Goal: Task Accomplishment & Management: Complete application form

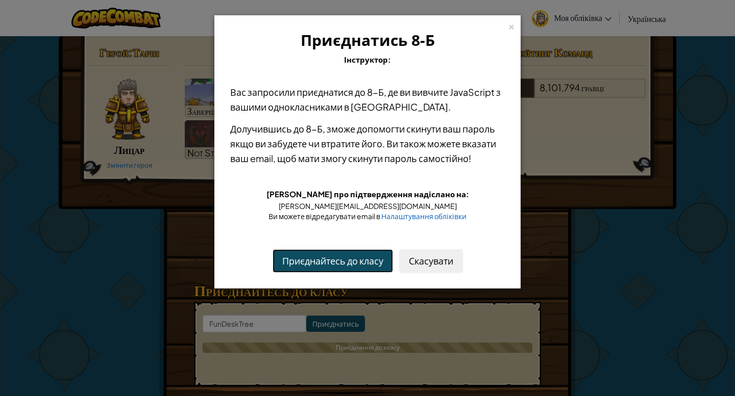
click at [367, 259] on button "Приєднайтесь до класу" at bounding box center [332, 260] width 120 height 23
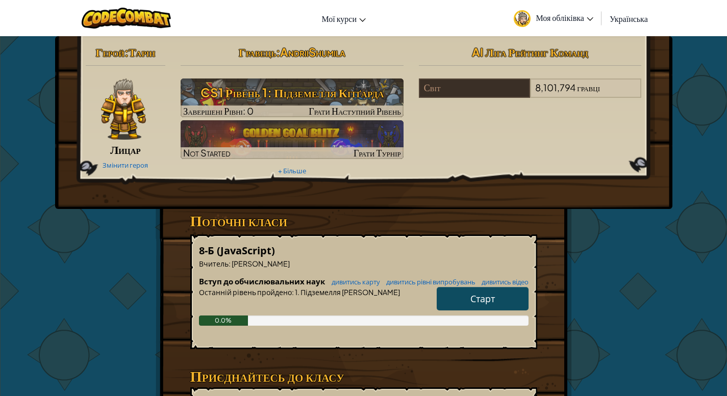
click at [487, 305] on span "Старт" at bounding box center [482, 299] width 24 height 12
select select "uk"
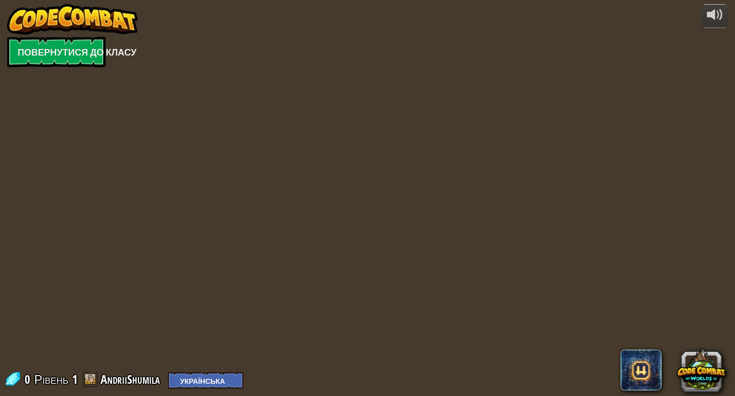
select select "uk"
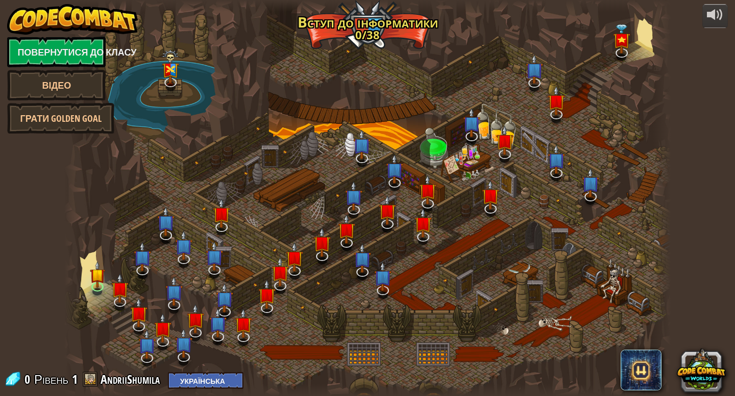
select select "uk"
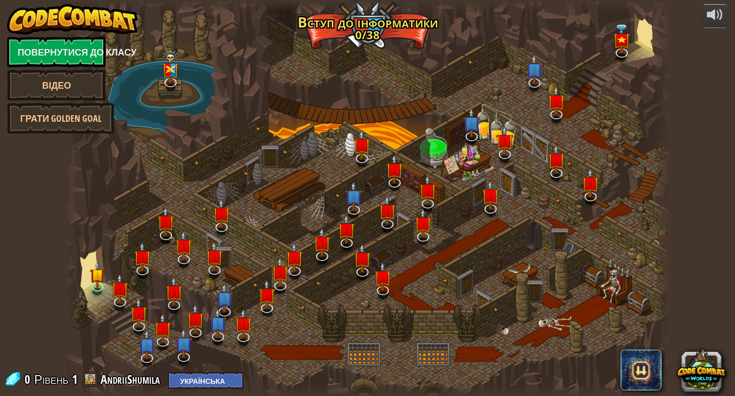
select select "uk"
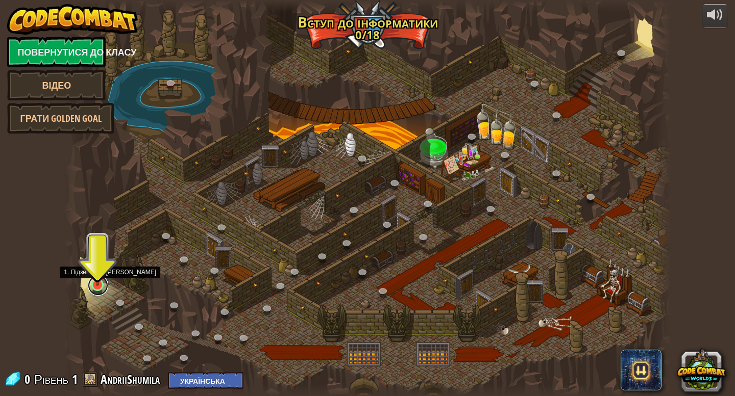
click at [98, 288] on link at bounding box center [98, 285] width 20 height 20
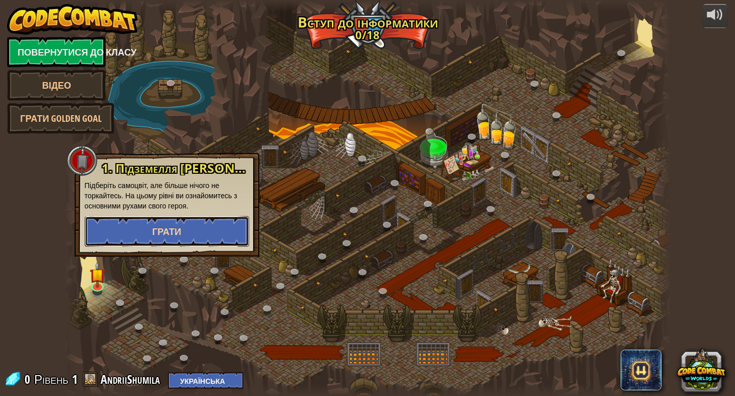
click at [167, 231] on span "Грати" at bounding box center [166, 231] width 29 height 13
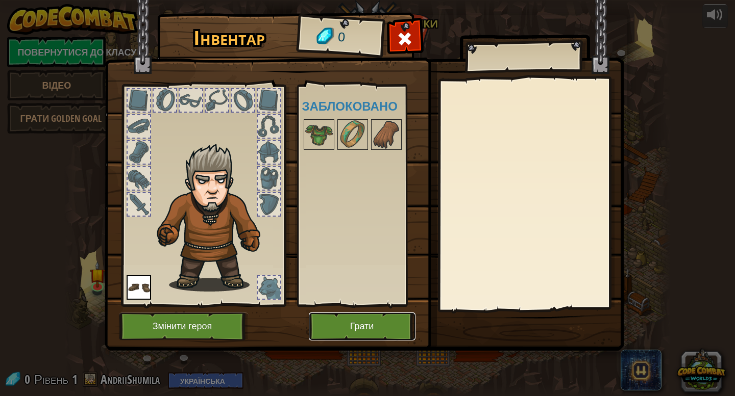
click at [382, 326] on button "Грати" at bounding box center [362, 327] width 107 height 28
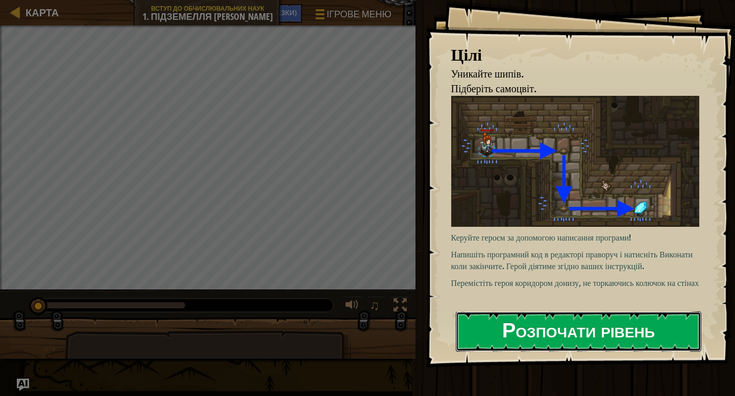
click at [581, 333] on button "Розпочати рівень" at bounding box center [578, 332] width 245 height 40
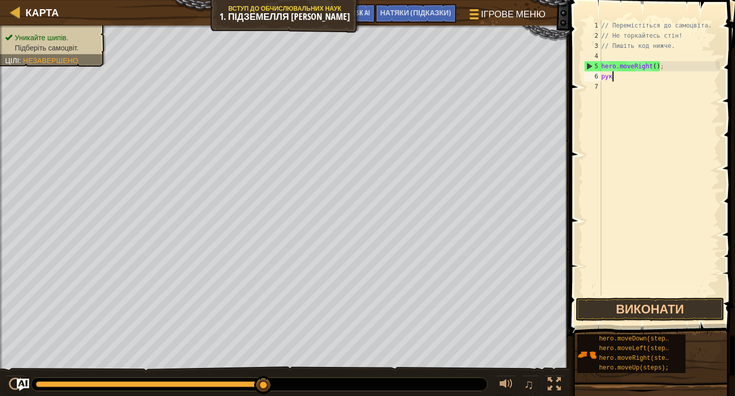
scroll to position [5, 0]
type textarea "р"
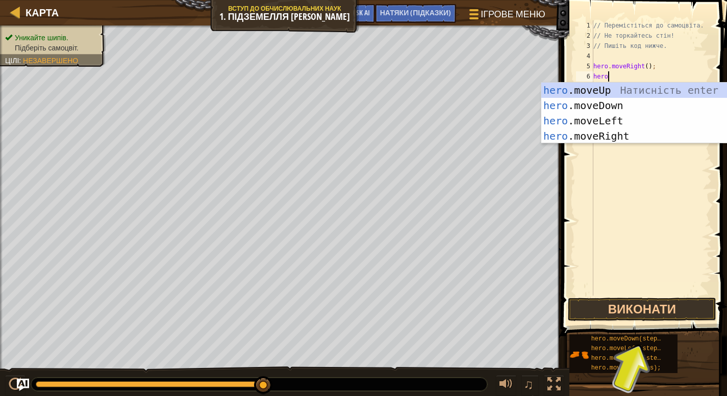
type textarea "hero."
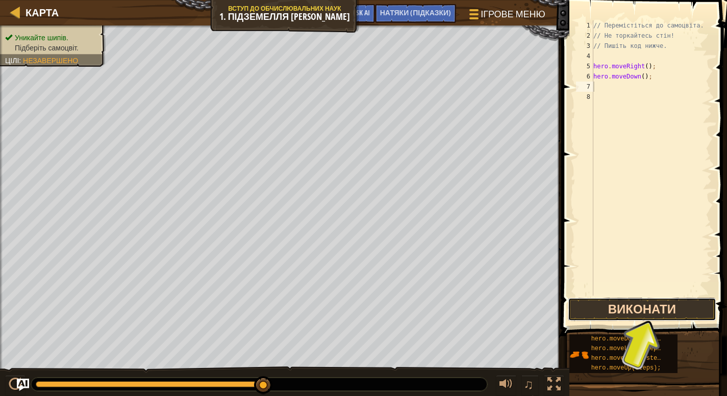
click at [647, 309] on button "Виконати" at bounding box center [642, 309] width 148 height 23
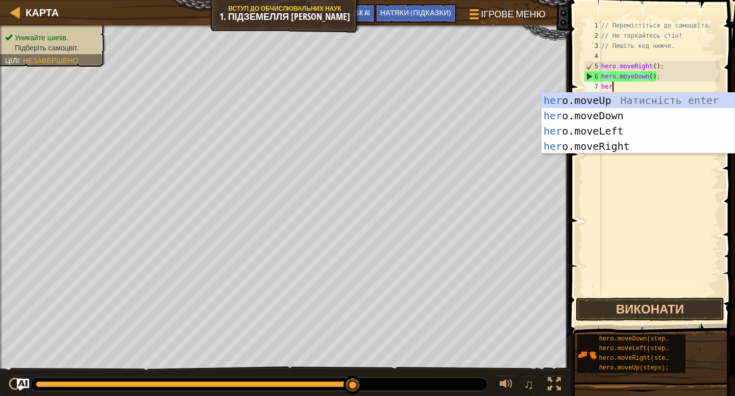
type textarea "hero"
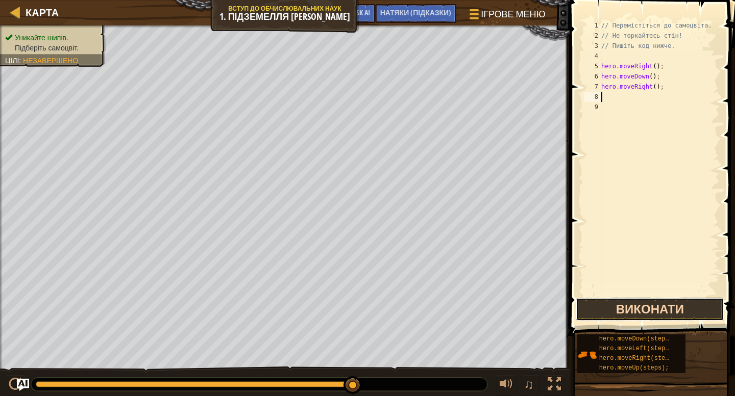
click at [670, 310] on button "Виконати" at bounding box center [649, 309] width 148 height 23
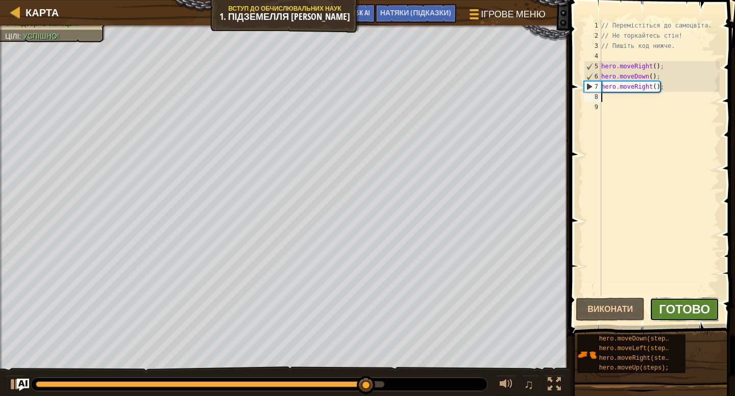
click at [682, 314] on span "Готово" at bounding box center [684, 309] width 51 height 16
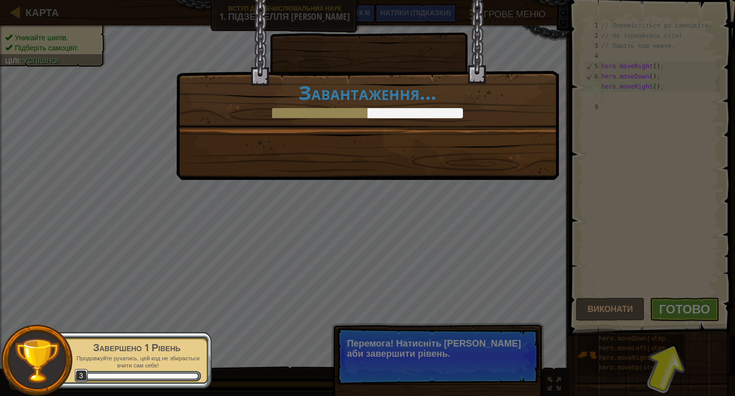
click at [680, 312] on div "You completed Dungeons of Kithgard! +0 +0 Новий предмет Чистий код: немає помил…" at bounding box center [367, 198] width 735 height 396
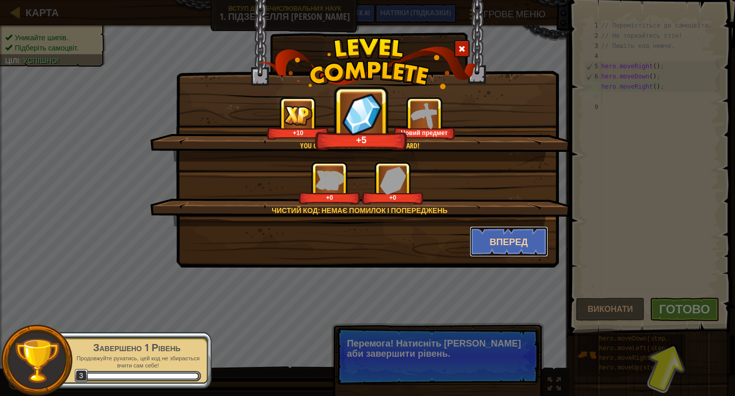
click at [527, 237] on button "Вперед" at bounding box center [508, 241] width 79 height 31
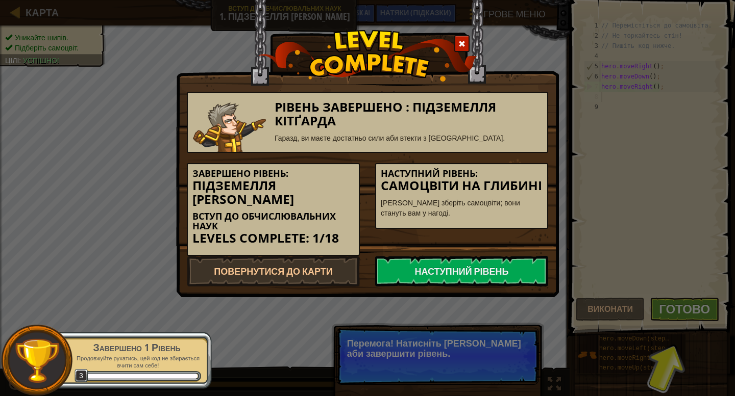
click at [617, 244] on div "Рівень завершено : Підземелля Кітґарда Гаразд, ви маєте достатньо сили аби втек…" at bounding box center [367, 198] width 735 height 396
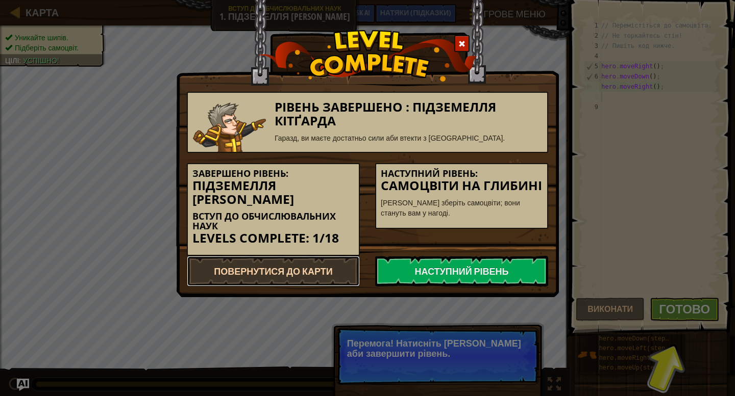
click at [324, 256] on link "Повернутися до Карти" at bounding box center [273, 271] width 173 height 31
select select "uk"
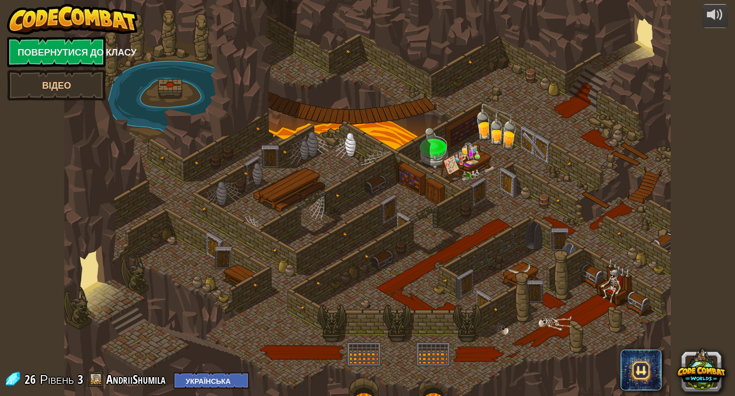
select select "uk"
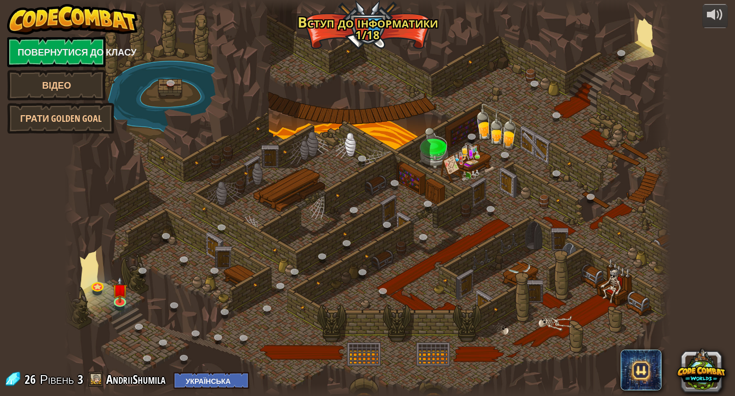
select select "uk"
click at [74, 51] on link "Повернутися до класу" at bounding box center [56, 52] width 98 height 31
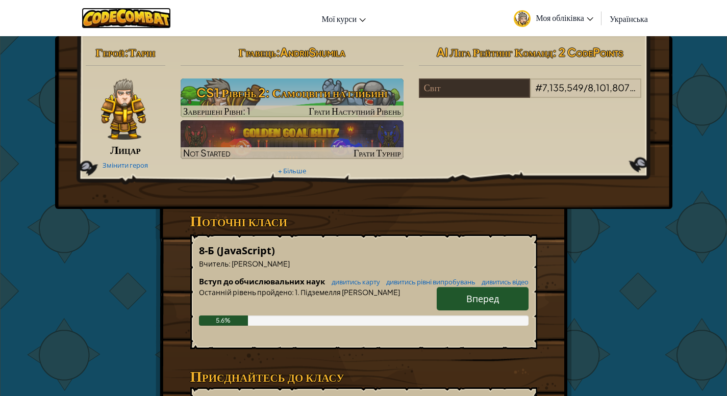
click at [142, 15] on img at bounding box center [126, 18] width 89 height 21
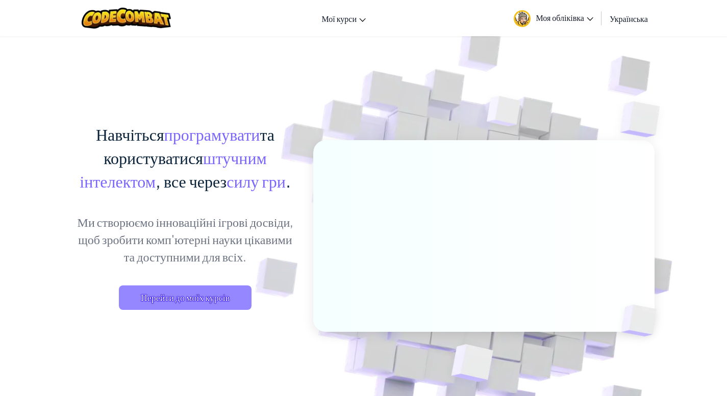
click at [222, 297] on span "Перейти до моїх курсів" at bounding box center [185, 298] width 133 height 24
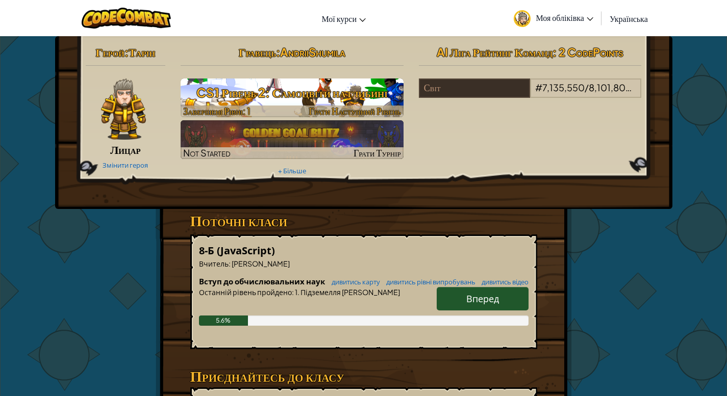
click at [308, 95] on h3 "CS1 Рівень 2: Самоцвіти на глибині" at bounding box center [292, 92] width 223 height 23
select select "uk"
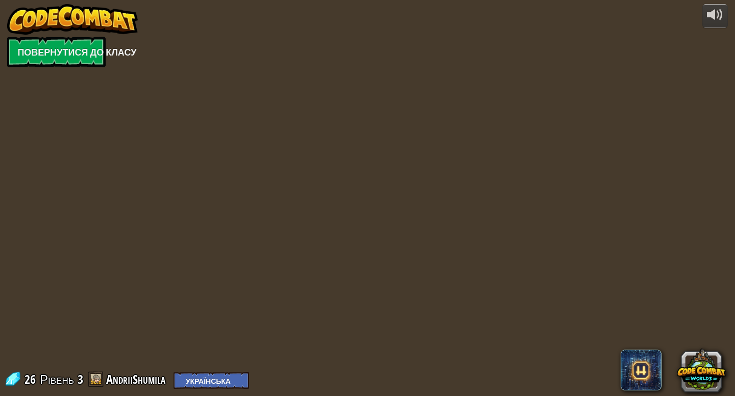
select select "uk"
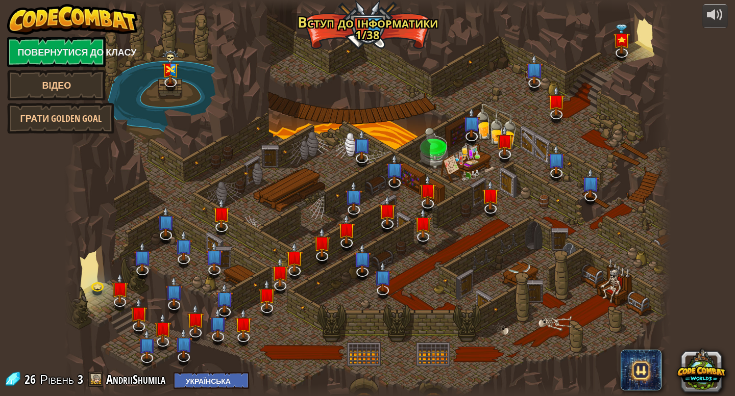
select select "uk"
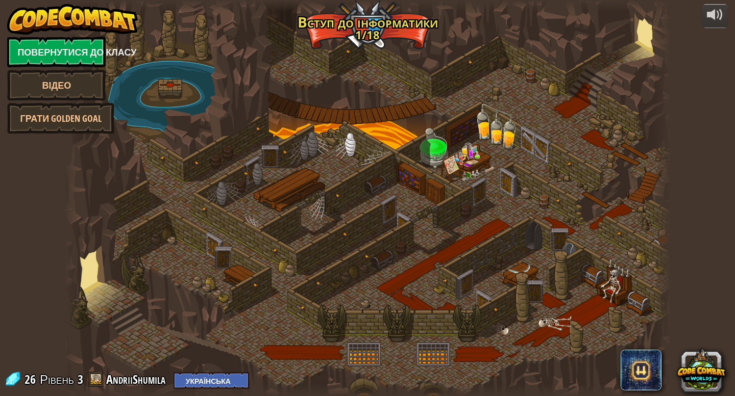
select select "uk"
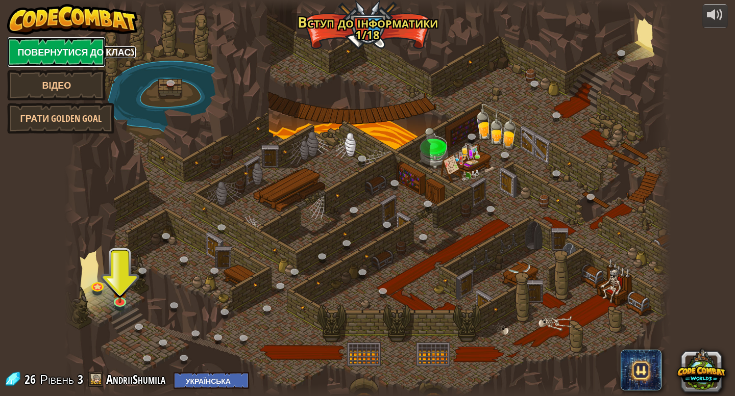
click at [57, 51] on link "Повернутися до класу" at bounding box center [56, 52] width 98 height 31
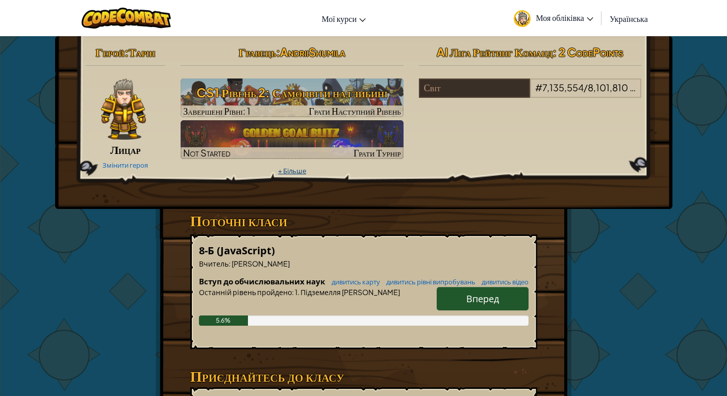
click at [281, 170] on link "+ Більше" at bounding box center [292, 171] width 28 height 8
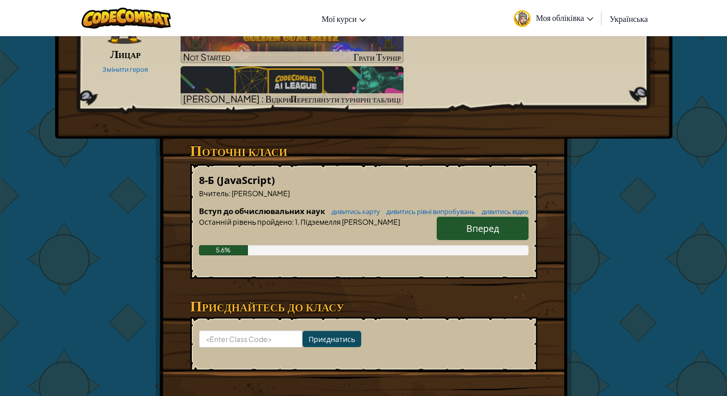
scroll to position [156, 0]
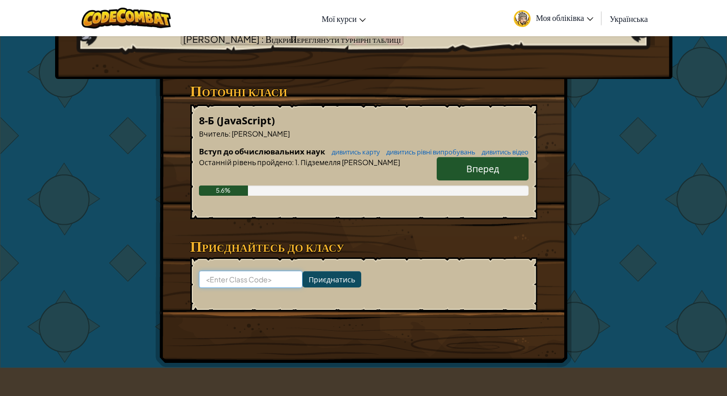
click at [268, 288] on input at bounding box center [251, 279] width 104 height 17
paste input "FunDeskTree"
type input "FunDeskTree"
click at [328, 288] on input "Приєднатись" at bounding box center [331, 279] width 59 height 16
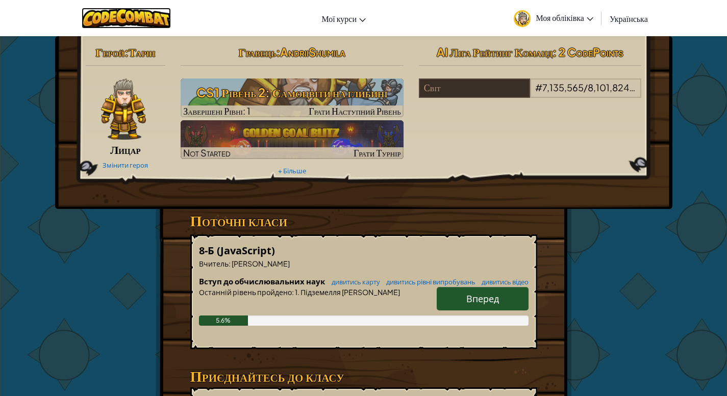
click at [112, 8] on img at bounding box center [126, 18] width 89 height 21
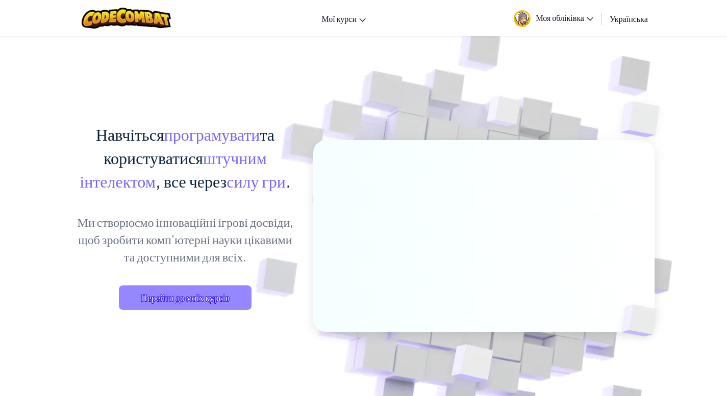
click at [179, 305] on span "Перейти до моїх курсів" at bounding box center [185, 298] width 133 height 24
click at [200, 300] on span "Перейти до моїх курсів" at bounding box center [185, 298] width 133 height 24
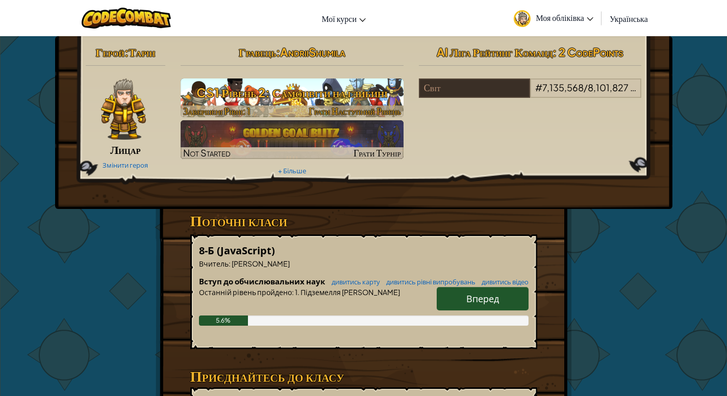
click at [270, 98] on h3 "CS1 Рівень 2: Самоцвіти на глибині" at bounding box center [292, 92] width 223 height 23
select select "uk"
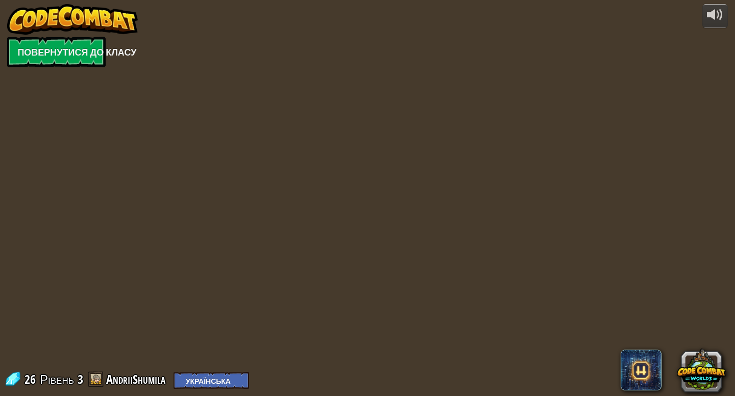
select select "uk"
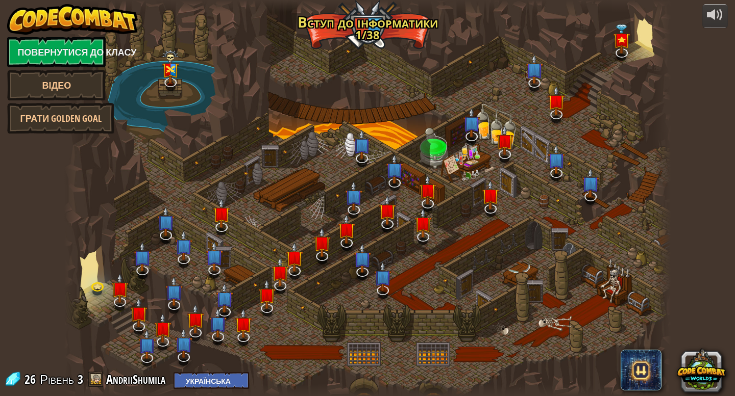
select select "uk"
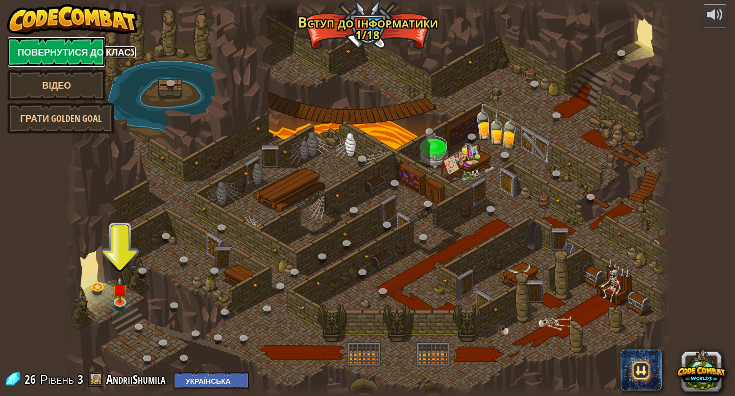
click at [72, 57] on link "Повернутися до класу" at bounding box center [56, 52] width 98 height 31
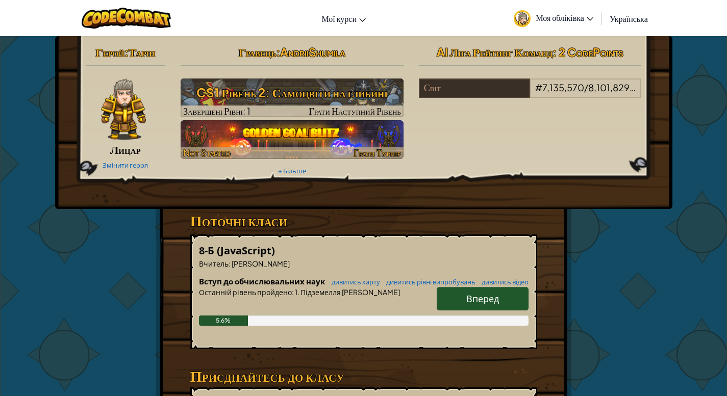
click at [303, 145] on img at bounding box center [292, 139] width 223 height 39
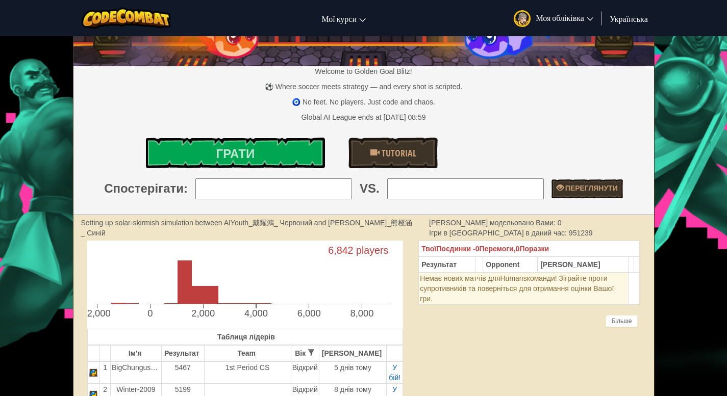
scroll to position [76, 0]
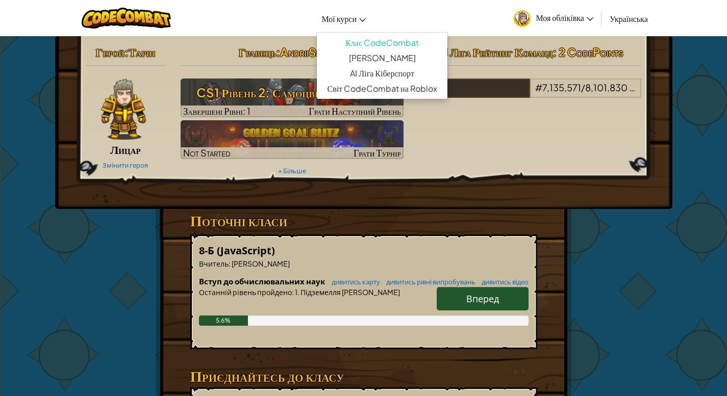
click at [351, 23] on span "Мої курси" at bounding box center [338, 18] width 35 height 11
click at [473, 2] on div "Переключення навігації Мої курси Клас CodeCombat Клас Ozaria AI Ліга Кіберспорт…" at bounding box center [363, 18] width 732 height 36
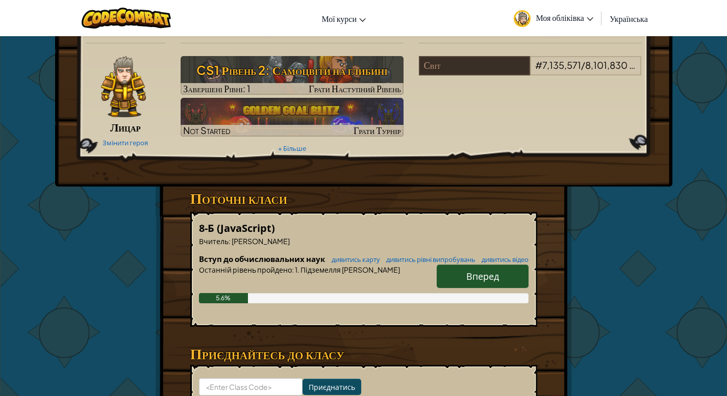
scroll to position [10, 0]
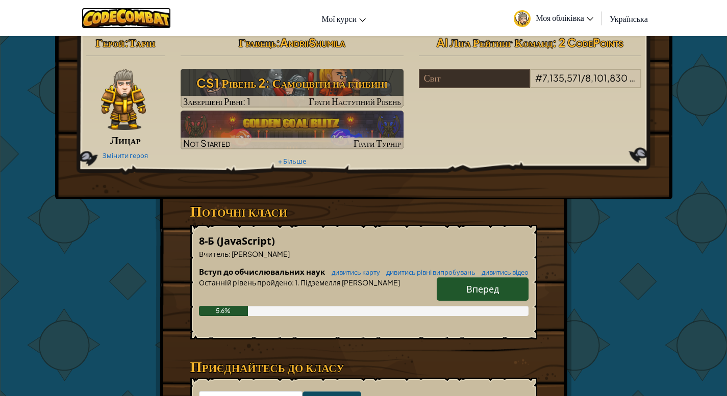
click at [121, 17] on img at bounding box center [126, 18] width 89 height 21
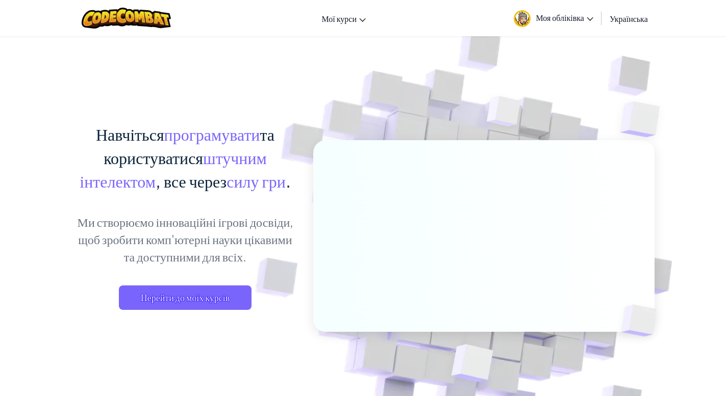
click at [564, 21] on span "Моя обліківка" at bounding box center [564, 17] width 57 height 11
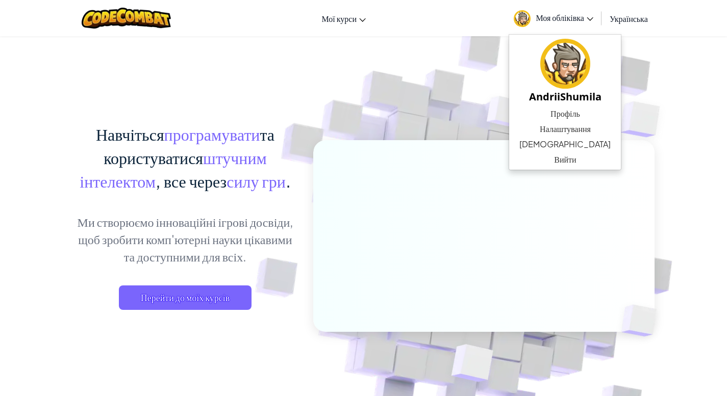
click at [242, 78] on div "Навчіться програмувати та користуватися штучним інтелектом , все через силу гри…" at bounding box center [363, 222] width 581 height 372
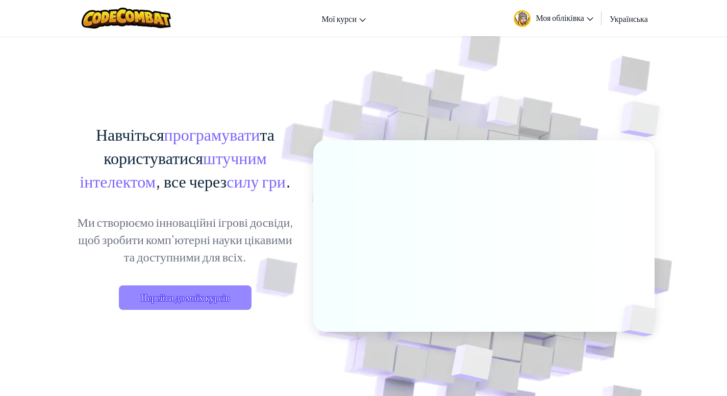
click at [190, 304] on span "Перейти до моїх курсів" at bounding box center [185, 298] width 133 height 24
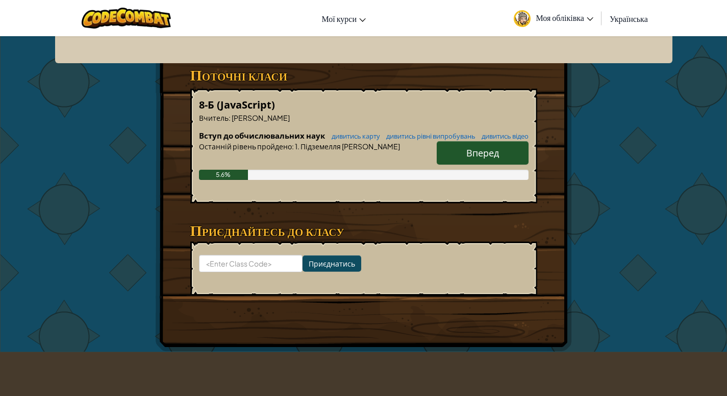
scroll to position [116, 0]
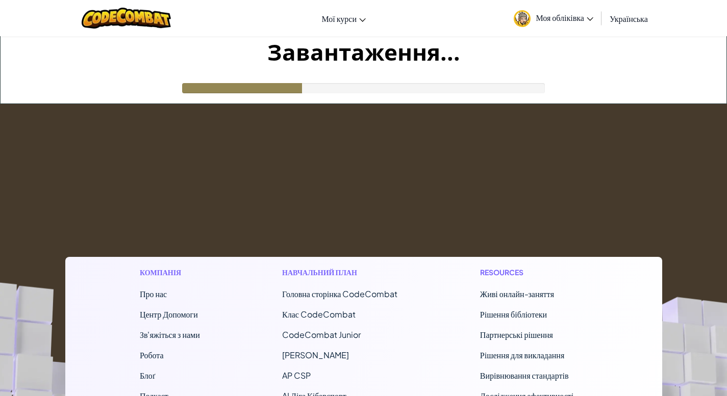
scroll to position [116, 0]
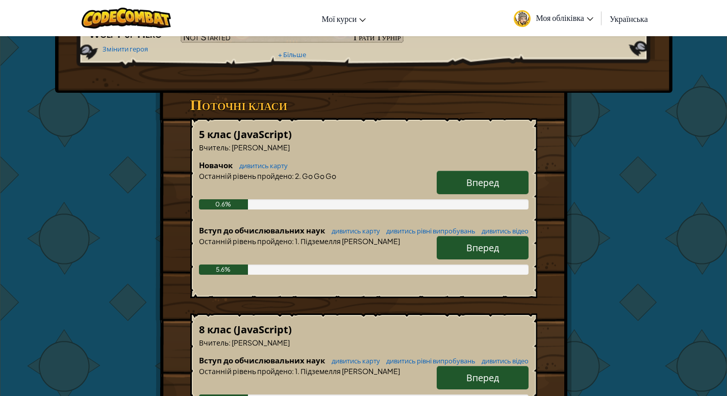
click at [484, 254] on span "Вперед" at bounding box center [482, 248] width 33 height 12
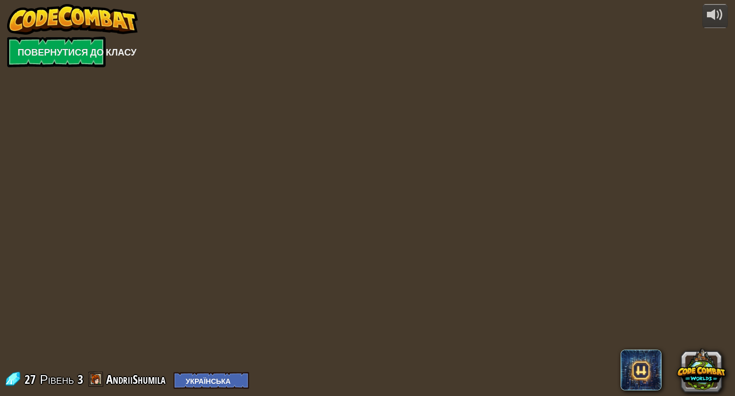
select select "uk"
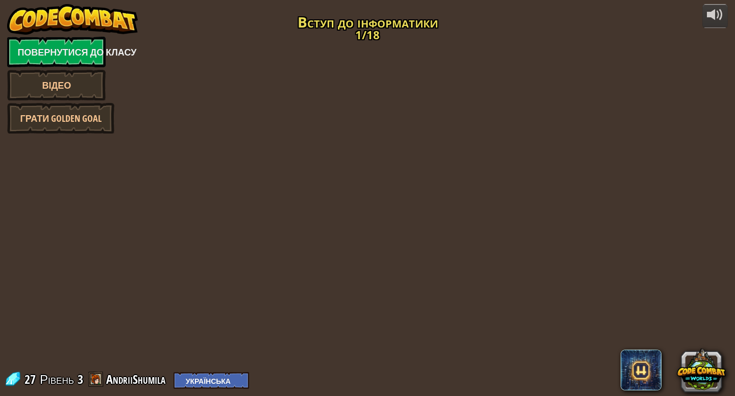
select select "uk"
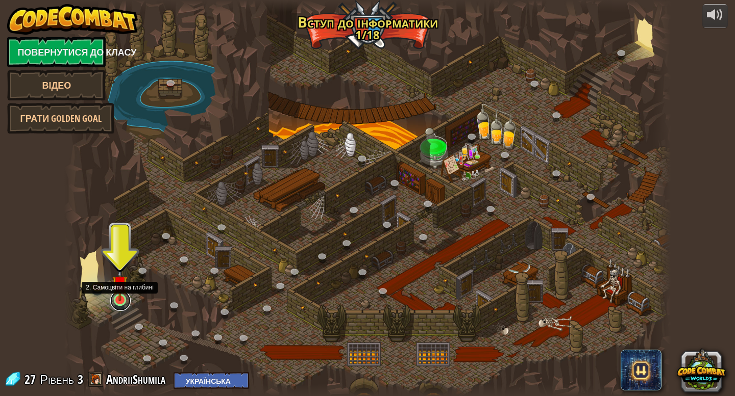
click at [121, 305] on link at bounding box center [120, 301] width 20 height 20
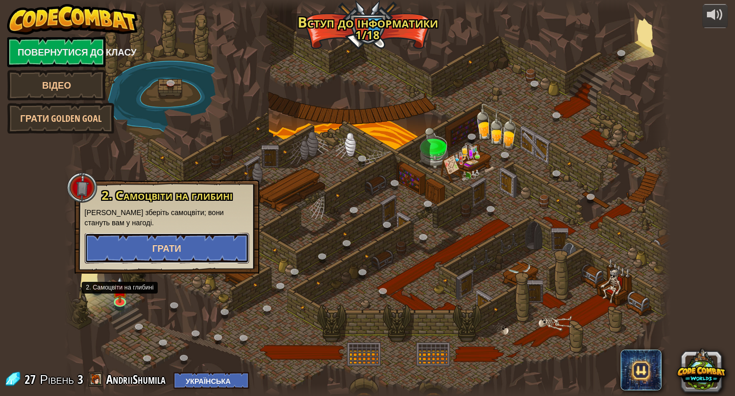
click at [167, 251] on span "Грати" at bounding box center [166, 248] width 29 height 13
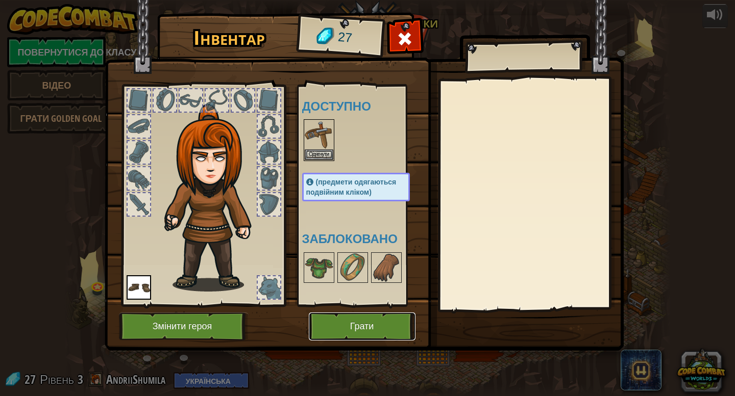
click at [366, 327] on button "Грати" at bounding box center [362, 327] width 107 height 28
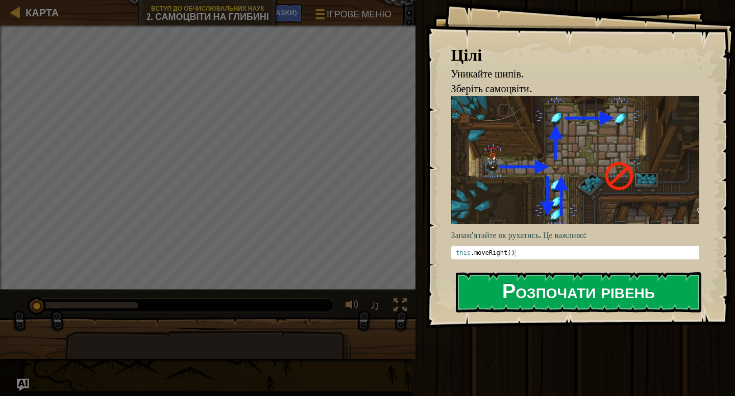
click at [547, 295] on button "Розпочати рівень" at bounding box center [578, 292] width 245 height 40
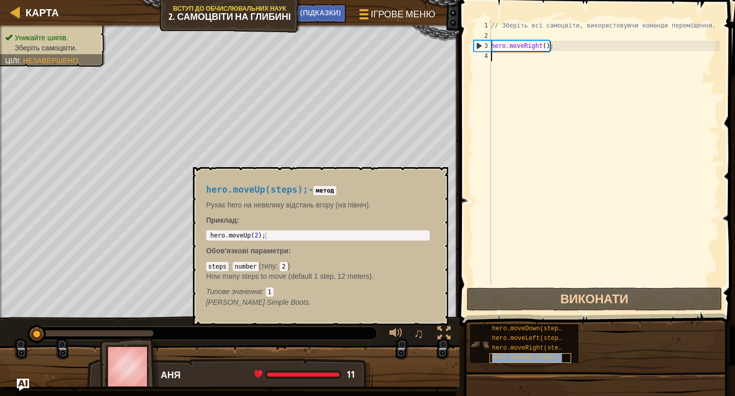
click at [541, 360] on span "hero.moveUp(steps);" at bounding box center [527, 358] width 70 height 7
click at [538, 64] on div "// Зберіть всі самоцвіти, використовуючи команди переміщення. hero . moveRight …" at bounding box center [604, 163] width 231 height 286
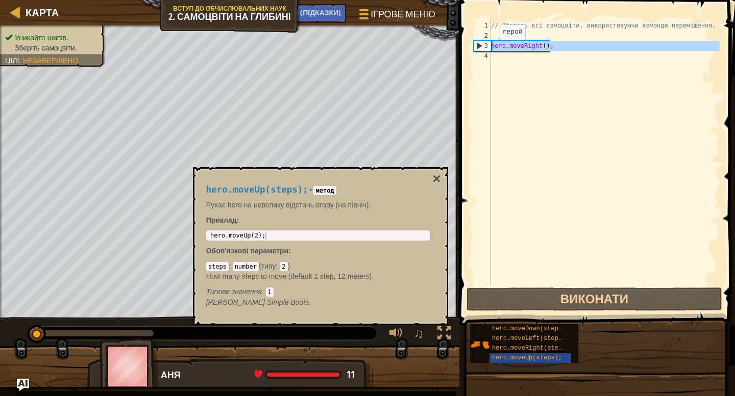
click at [480, 45] on div "3" at bounding box center [482, 46] width 17 height 10
type textarea "hero.moveRight();"
click at [587, 235] on div "// Зберіть всі самоцвіти, використовуючи команди переміщення. hero . moveRight …" at bounding box center [604, 163] width 231 height 286
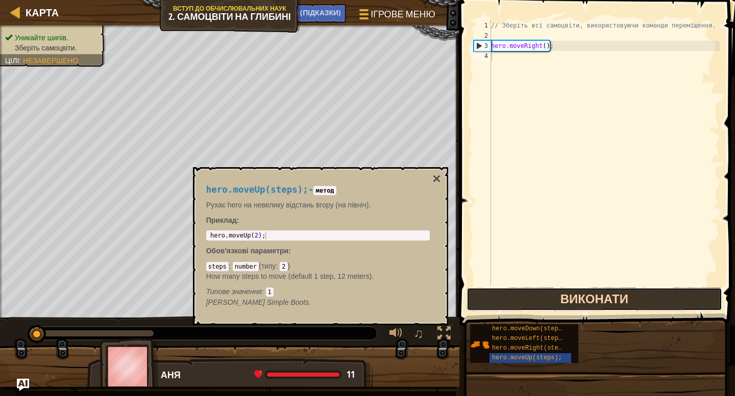
click at [591, 297] on button "Виконати" at bounding box center [594, 299] width 256 height 23
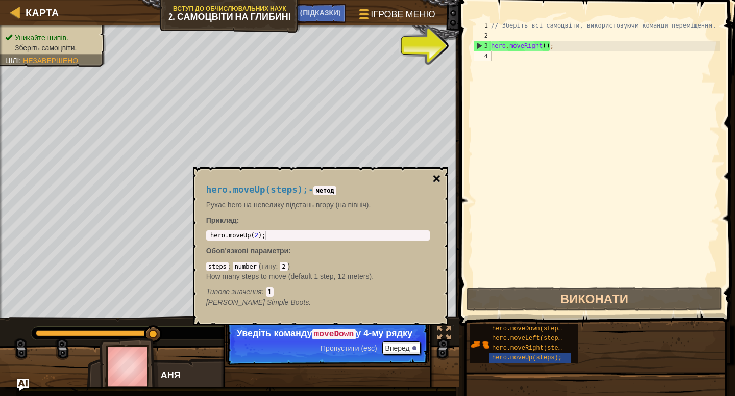
click at [436, 180] on button "×" at bounding box center [436, 179] width 8 height 14
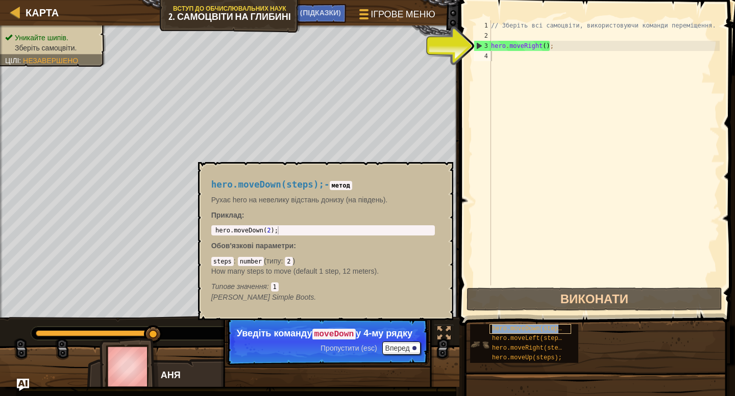
click at [541, 330] on span "hero.moveDown(steps);" at bounding box center [530, 328] width 77 height 7
click at [399, 355] on button "Вперед" at bounding box center [401, 348] width 38 height 13
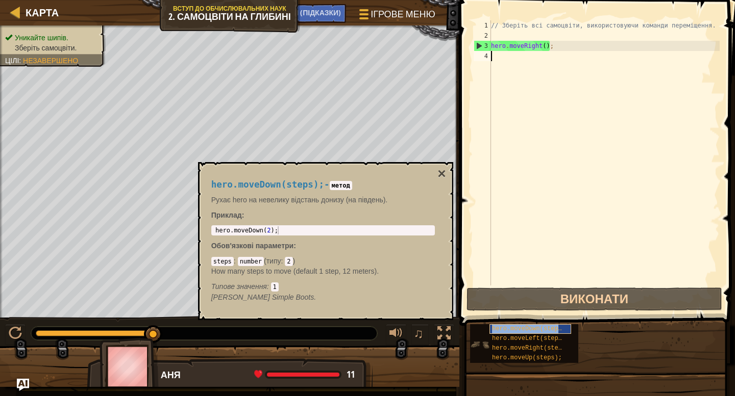
click at [532, 328] on span "hero.moveDown(steps);" at bounding box center [530, 328] width 77 height 7
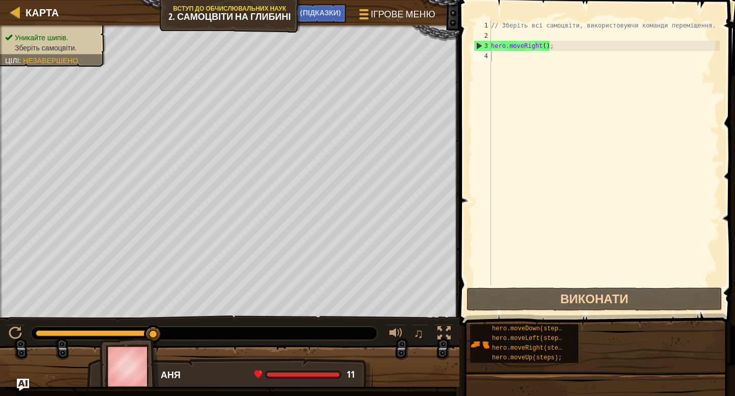
drag, startPoint x: 531, startPoint y: 327, endPoint x: 546, endPoint y: 136, distance: 191.9
click at [546, 136] on div "НАТЯКИ (Підказки) Відео 1 2 3 4 // Зберіть всі самоцвіти, використовуючи команд…" at bounding box center [595, 195] width 279 height 391
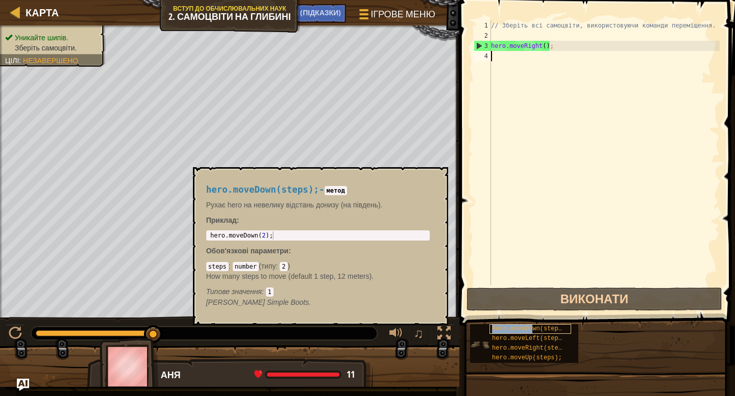
click at [533, 330] on span "hero.moveDown(steps);" at bounding box center [530, 328] width 77 height 7
click at [521, 328] on span "hero.moveDown(steps);" at bounding box center [530, 328] width 77 height 7
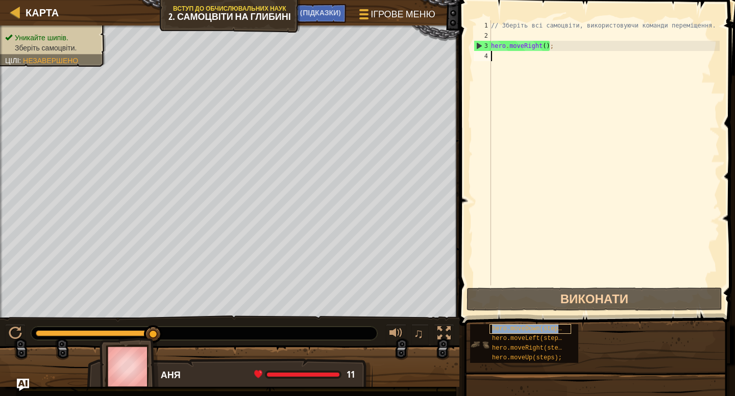
click at [521, 328] on span "hero.moveDown(steps);" at bounding box center [530, 328] width 77 height 7
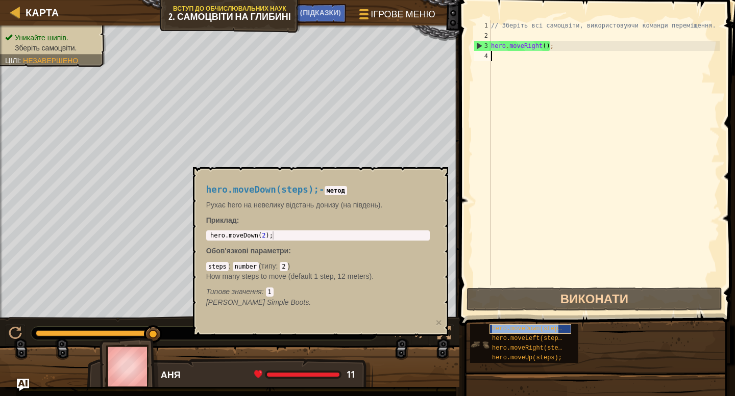
click at [521, 328] on span "hero.moveDown(steps);" at bounding box center [530, 328] width 77 height 7
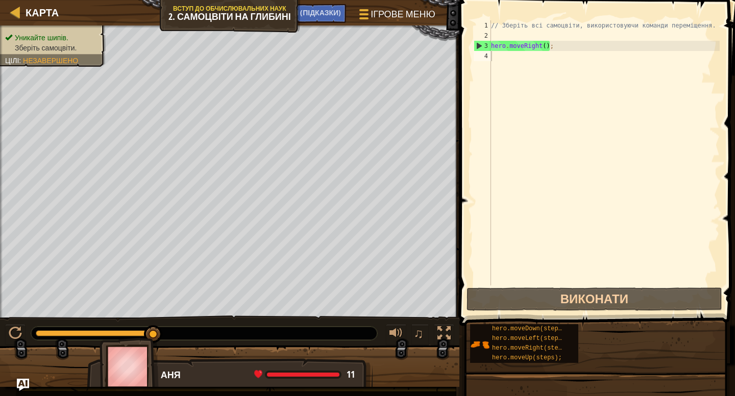
drag, startPoint x: 522, startPoint y: 330, endPoint x: 548, endPoint y: 117, distance: 214.3
click at [548, 117] on div "НАТЯКИ (Підказки) Відео 1 2 3 4 // Зберіть всі самоцвіти, використовуючи команд…" at bounding box center [595, 195] width 279 height 391
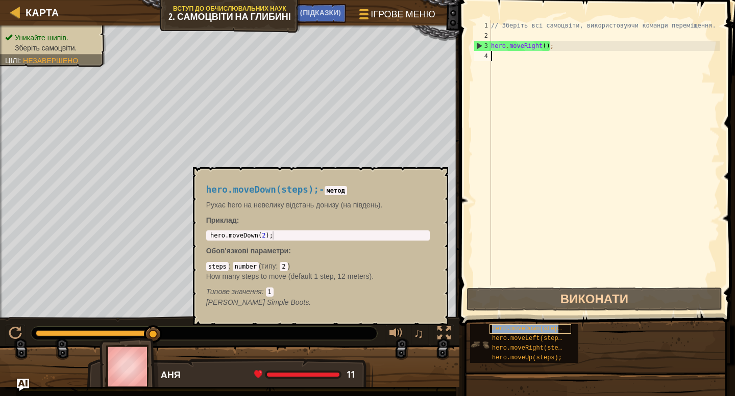
click at [530, 326] on span "hero.moveDown(steps);" at bounding box center [530, 328] width 77 height 7
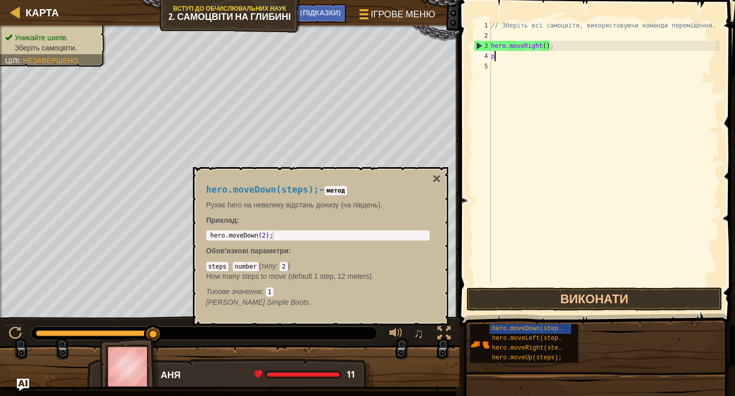
scroll to position [5, 1]
type textarea "р"
type textarea "h"
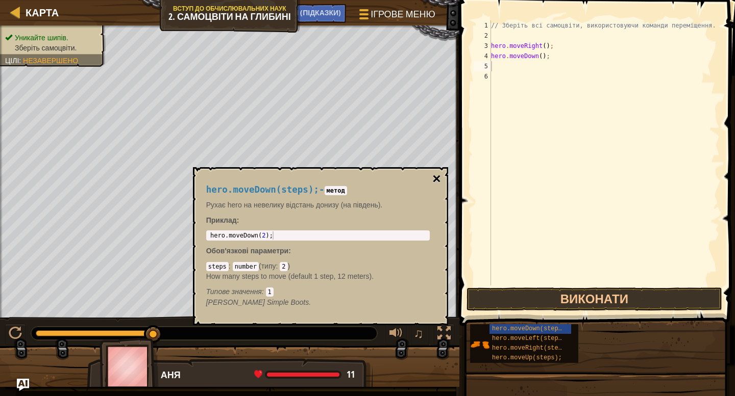
click at [434, 180] on button "×" at bounding box center [436, 179] width 8 height 14
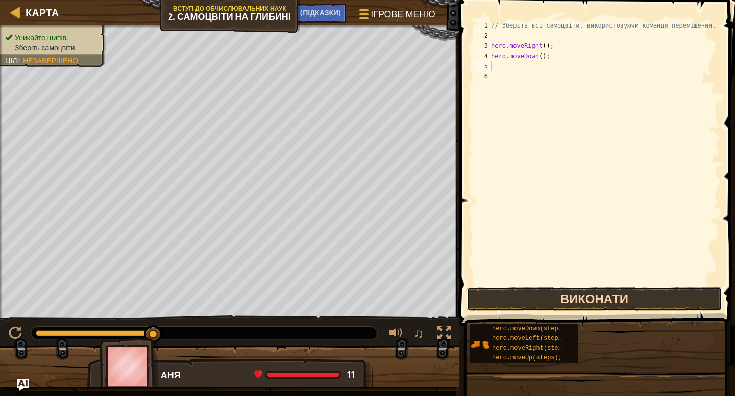
click at [595, 299] on button "Виконати" at bounding box center [594, 299] width 256 height 23
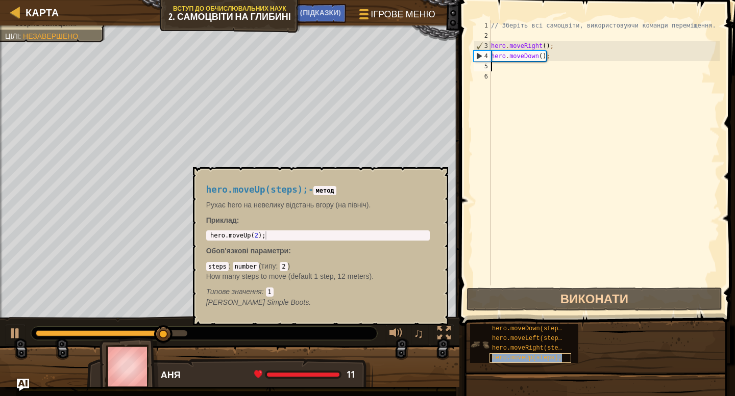
click at [544, 358] on span "hero.moveUp(steps);" at bounding box center [527, 358] width 70 height 7
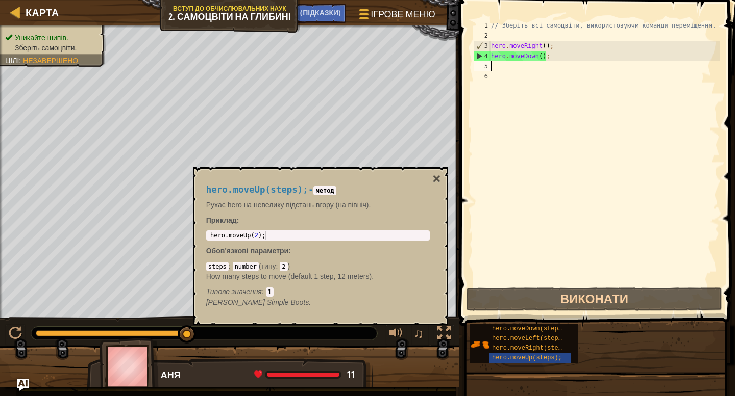
type textarea "g"
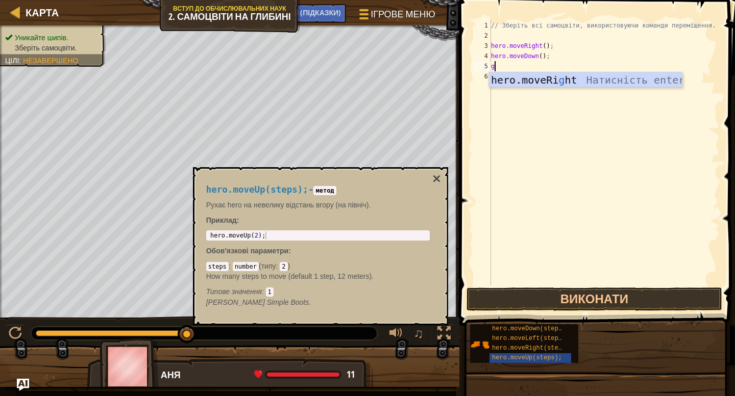
type textarea "h"
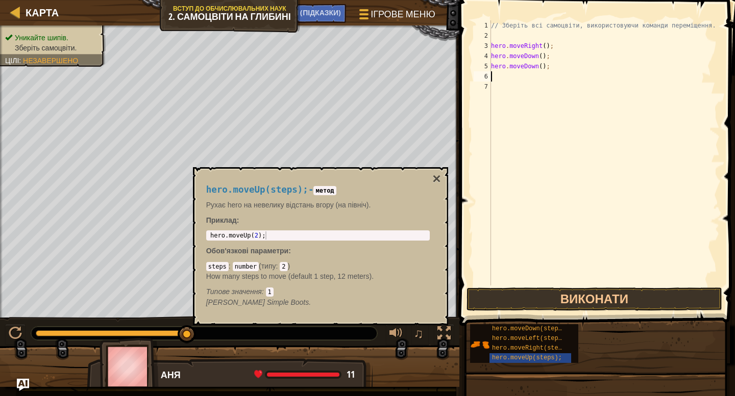
click at [536, 65] on div "// Зберіть всі самоцвіти, використовуючи команди переміщення. hero . moveRight …" at bounding box center [604, 163] width 231 height 286
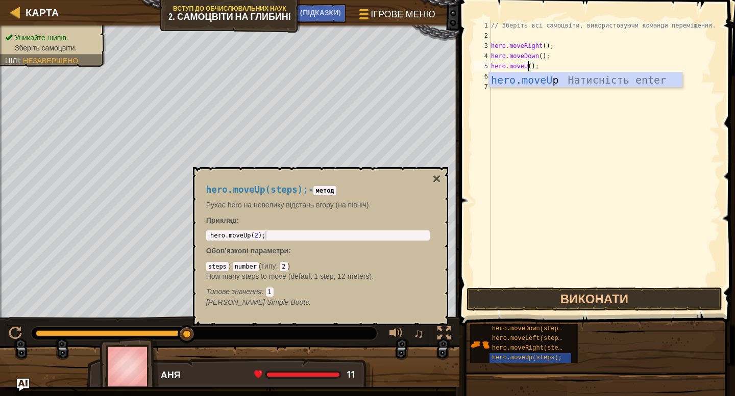
scroll to position [5, 3]
click at [558, 82] on div "hero.moveUp Натисність enter" at bounding box center [585, 95] width 193 height 46
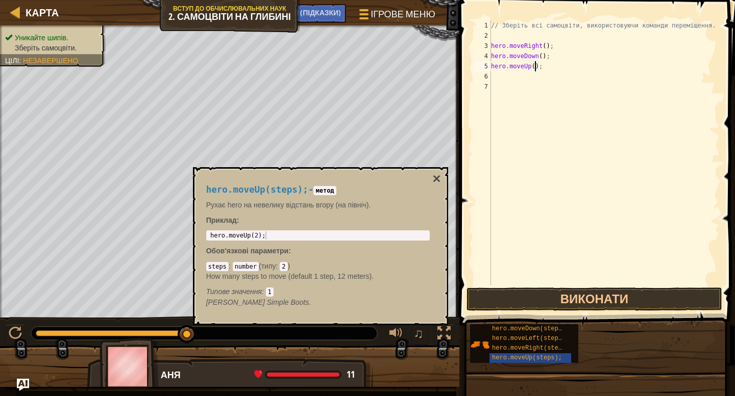
scroll to position [5, 4]
type textarea "hero.moveUp(2);"
click at [567, 298] on button "Виконати" at bounding box center [594, 299] width 256 height 23
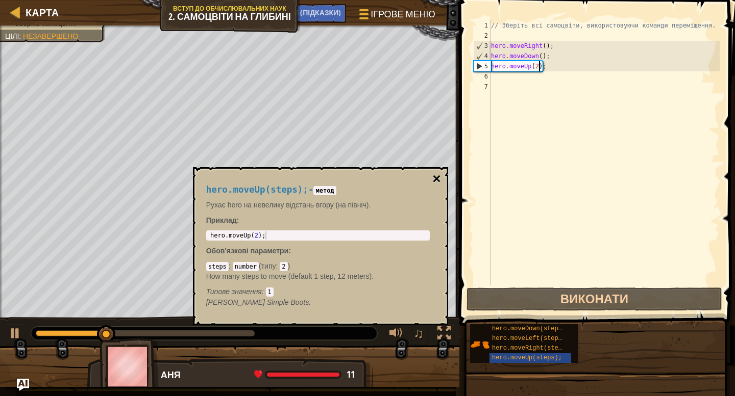
click at [437, 179] on button "×" at bounding box center [436, 179] width 8 height 14
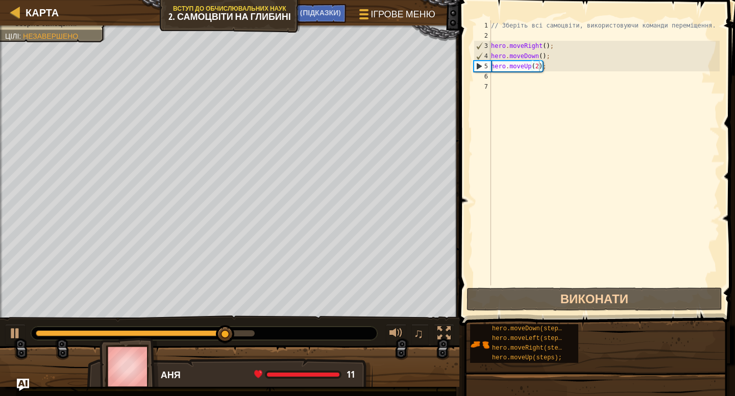
click at [515, 76] on div "// Зберіть всі самоцвіти, використовуючи команди переміщення. hero . moveRight …" at bounding box center [604, 163] width 231 height 286
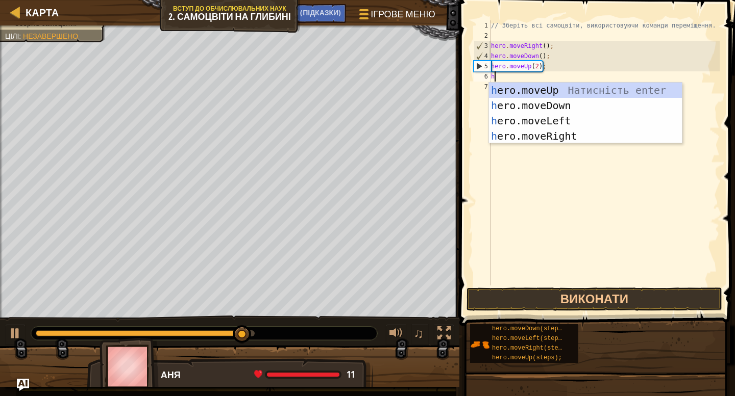
type textarea "her"
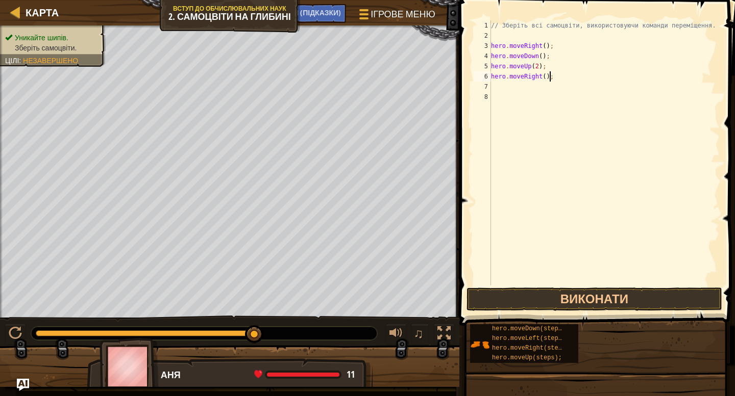
click at [548, 75] on div "// Зберіть всі самоцвіти, використовуючи команди переміщення. hero . moveRight …" at bounding box center [604, 163] width 231 height 286
click at [547, 73] on div "// Зберіть всі самоцвіти, використовуючи команди переміщення. hero . moveRight …" at bounding box center [604, 163] width 231 height 286
type textarea "hero.moveRight(1);"
click at [551, 87] on div "// Зберіть всі самоцвіти, використовуючи команди переміщення. hero . moveRight …" at bounding box center [604, 163] width 231 height 286
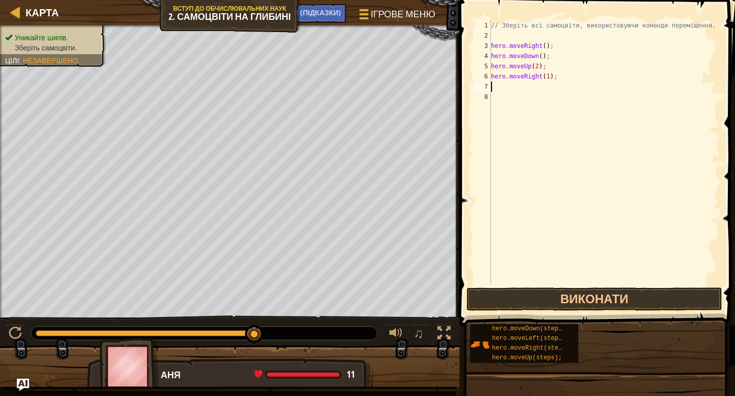
scroll to position [5, 0]
drag, startPoint x: 556, startPoint y: 57, endPoint x: 563, endPoint y: 48, distance: 11.2
click at [563, 48] on div "// Зберіть всі самоцвіти, використовуючи команди переміщення. hero . moveRight …" at bounding box center [604, 163] width 231 height 286
click at [562, 77] on div "// Зберіть всі самоцвіти, використовуючи команди переміщення. hero . moveRight …" at bounding box center [604, 163] width 231 height 286
paste textarea "Down("
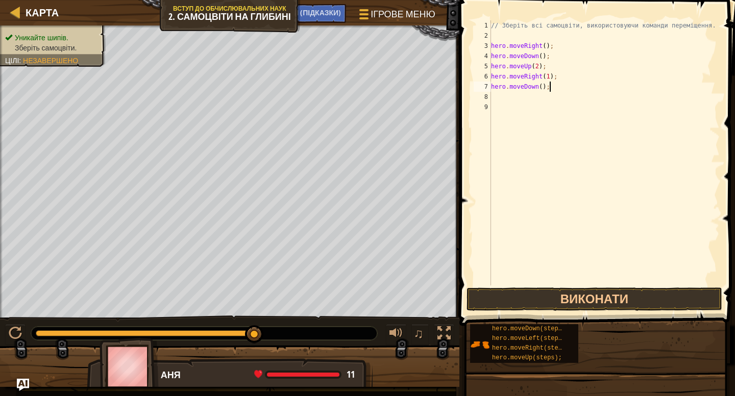
click at [543, 84] on div "// Зберіть всі самоцвіти, використовуючи команди переміщення. hero . moveRight …" at bounding box center [604, 163] width 231 height 286
click at [550, 75] on div "// Зберіть всі самоцвіти, використовуючи команди переміщення. hero . moveRight …" at bounding box center [604, 163] width 231 height 286
click at [544, 84] on div "// Зберіть всі самоцвіти, використовуючи команди переміщення. hero . moveRight …" at bounding box center [604, 163] width 231 height 286
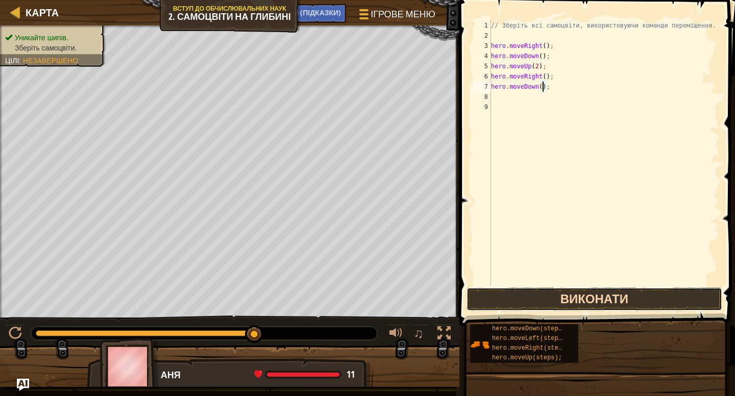
click at [597, 301] on button "Виконати" at bounding box center [594, 299] width 256 height 23
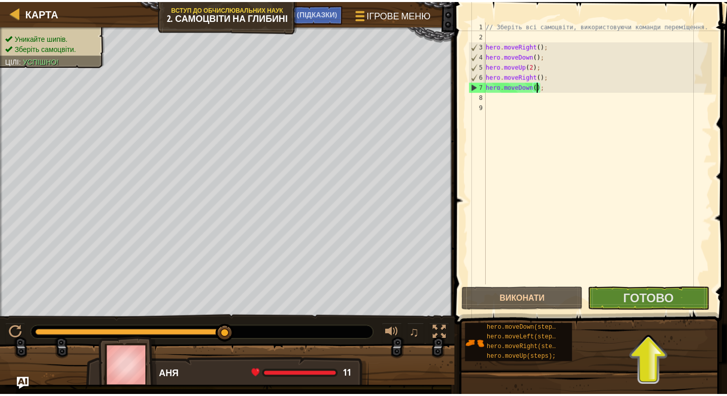
scroll to position [5, 5]
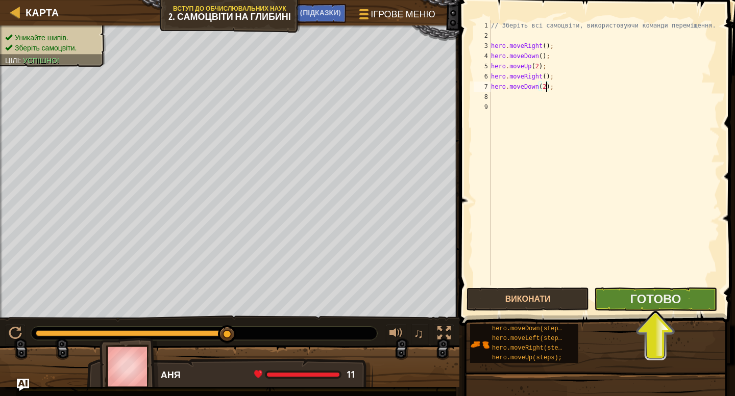
type textarea "hero.moveDown(2);"
click at [625, 300] on button "Готово" at bounding box center [655, 299] width 122 height 23
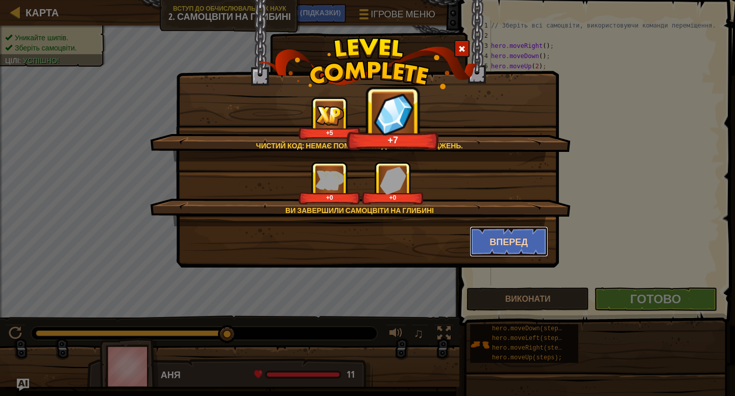
click at [515, 245] on button "Вперед" at bounding box center [508, 241] width 79 height 31
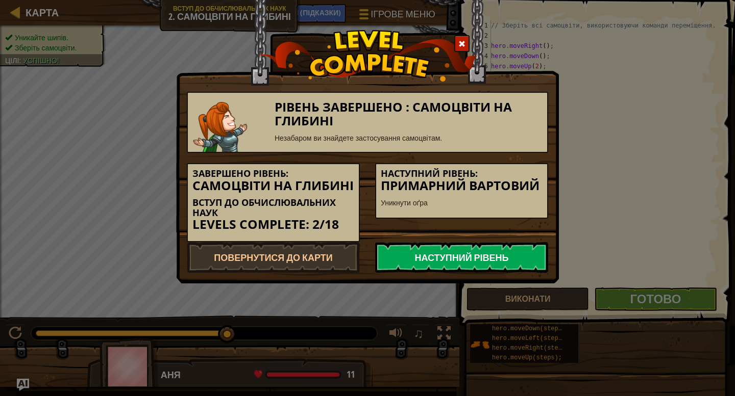
click at [484, 261] on link "Наступний рівень" at bounding box center [461, 257] width 173 height 31
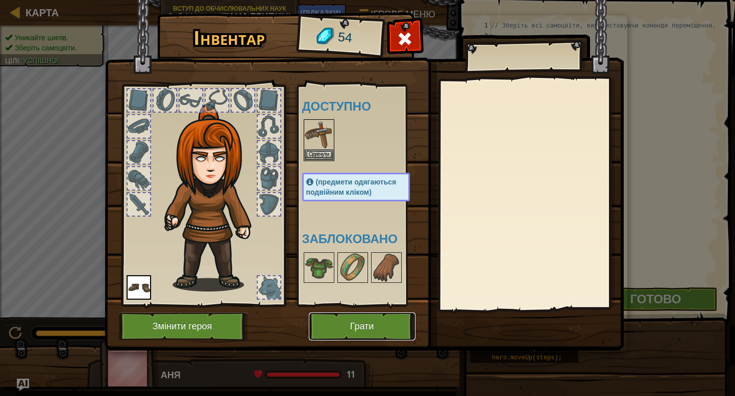
click at [380, 325] on button "Грати" at bounding box center [362, 327] width 107 height 28
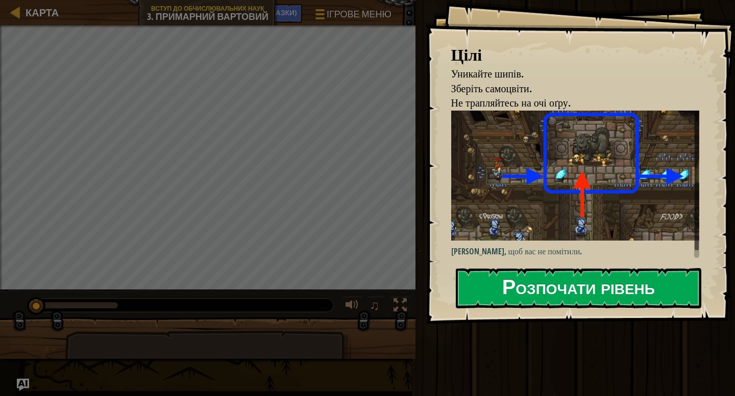
click at [566, 291] on button "Розпочати рівень" at bounding box center [578, 288] width 245 height 40
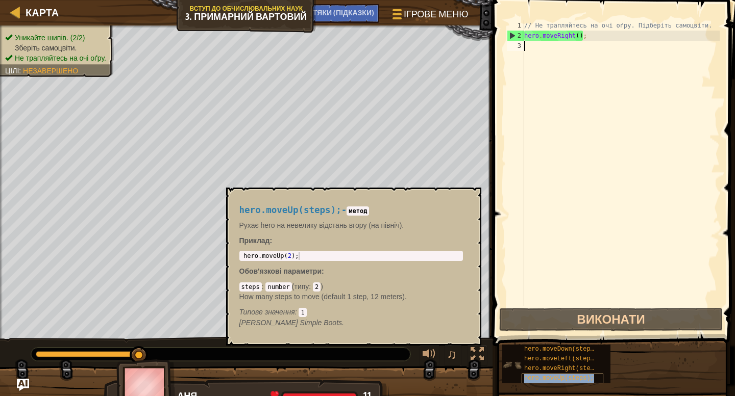
click at [563, 377] on span "hero.moveUp(steps);" at bounding box center [559, 378] width 70 height 7
type textarea "hero.moveUp(2);"
drag, startPoint x: 306, startPoint y: 256, endPoint x: 234, endPoint y: 255, distance: 71.4
click at [234, 255] on div "hero.moveUp(steps); - метод Рухає hero на невелику відстань вгору (на північ). …" at bounding box center [351, 267] width 238 height 142
click at [571, 46] on div "// Не трапляйтесь на очі оґру. Підберіть самоцвіти. hero . moveRight ( ) ;" at bounding box center [620, 173] width 197 height 306
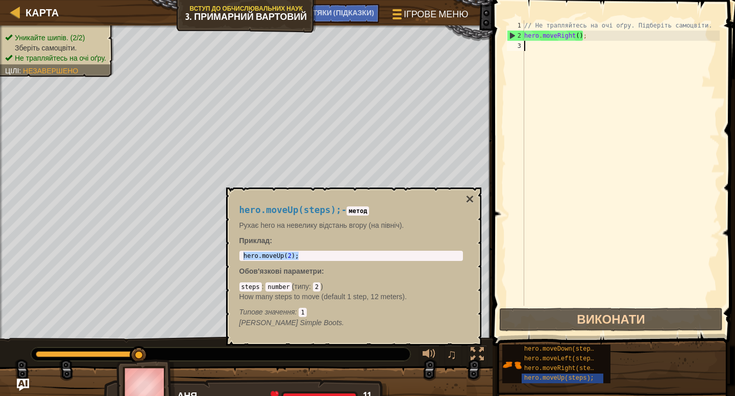
paste textarea "hero.moveUp(2);"
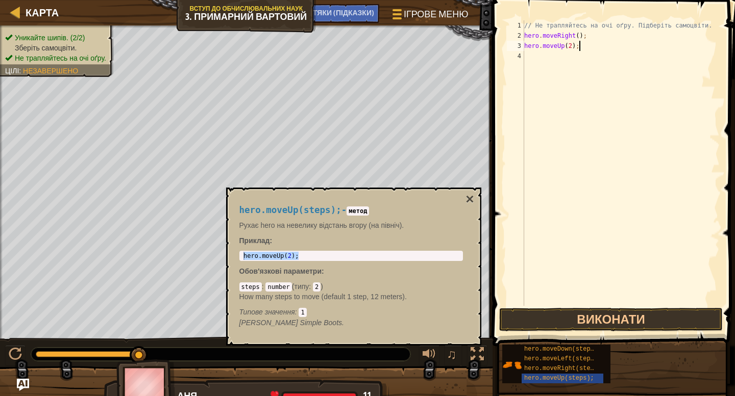
click at [571, 43] on div "// Не трапляйтесь на очі оґру. Підберіть самоцвіти. hero . moveRight ( ) ; hero…" at bounding box center [620, 173] width 197 height 306
drag, startPoint x: 595, startPoint y: 45, endPoint x: 610, endPoint y: 39, distance: 16.0
click at [610, 39] on div "// Не трапляйтесь на очі оґру. Підберіть самоцвіти. hero . moveRight ( ) ; hero…" at bounding box center [620, 173] width 197 height 306
click at [591, 47] on div "// Не трапляйтесь на очі оґру. Підберіть самоцвіти. hero . moveRight ( ) ; hero…" at bounding box center [620, 173] width 197 height 306
paste textarea "Right"
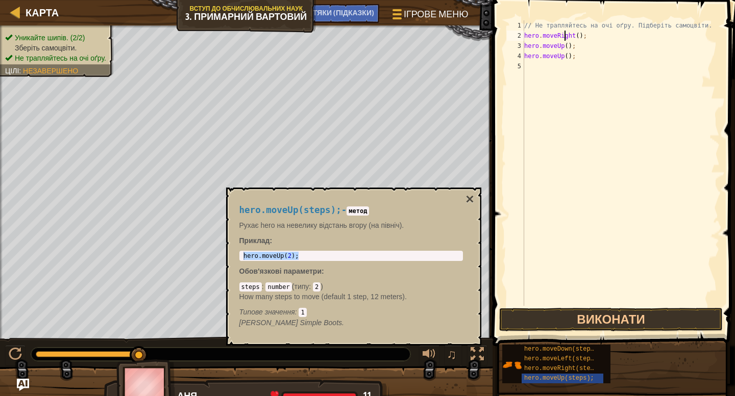
click at [564, 35] on div "// Не трапляйтесь на очі оґру. Підберіть самоцвіти. hero . moveRight ( ) ; hero…" at bounding box center [620, 173] width 197 height 306
click at [559, 52] on div "// Не трапляйтесь на очі оґру. Підберіть самоцвіти. hero . moveRight ( ) ; hero…" at bounding box center [620, 173] width 197 height 306
paste textarea "Right"
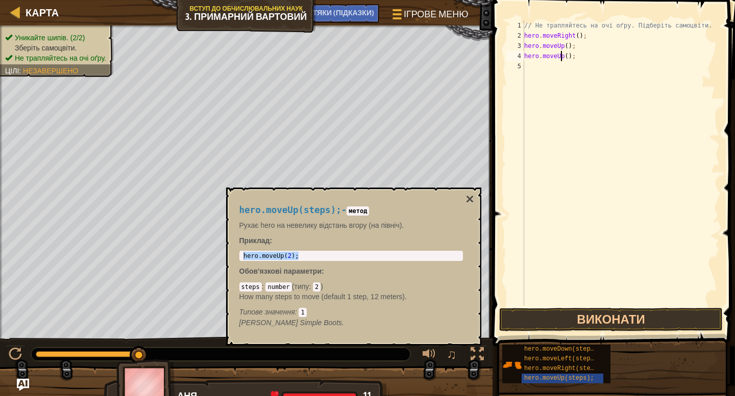
type textarea "hero.moveRight();"
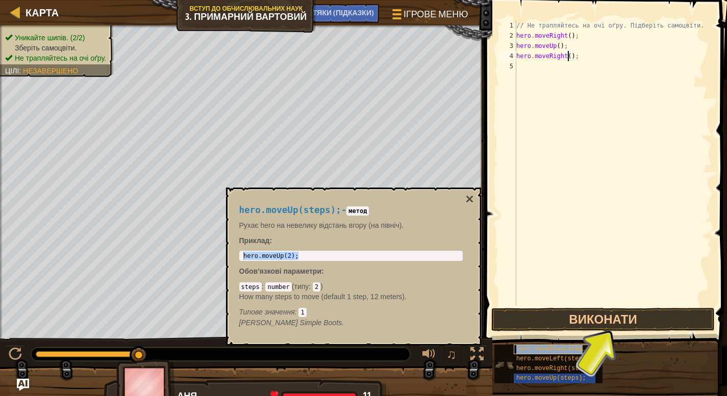
click at [566, 350] on span "hero.moveDown(steps);" at bounding box center [554, 349] width 77 height 7
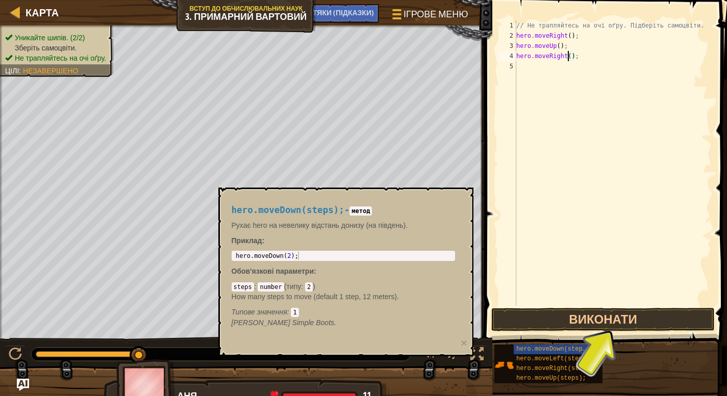
type textarea "hero.moveDown(2);"
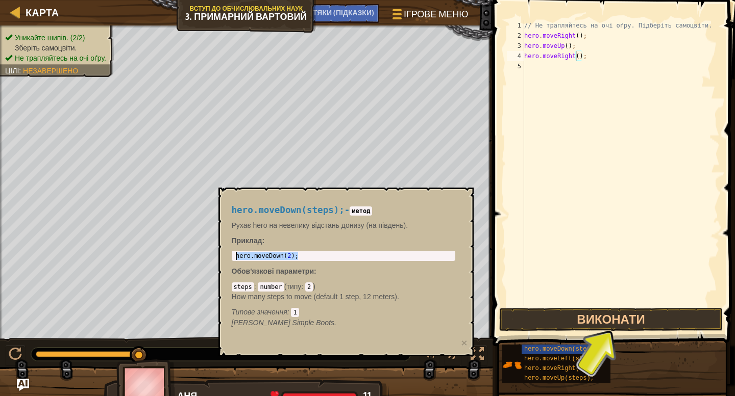
click at [198, 0] on body "Карта Вступ до обчислювальних наук 3. Примарний вартовий Ігрове меню Готово НАТ…" at bounding box center [367, 0] width 735 height 0
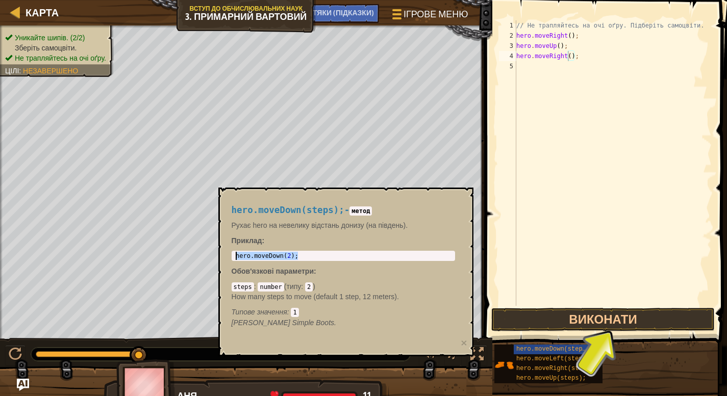
click at [544, 64] on div "// Не трапляйтесь на очі оґру. Підберіть самоцвіти. hero . moveRight ( ) ; hero…" at bounding box center [612, 173] width 197 height 306
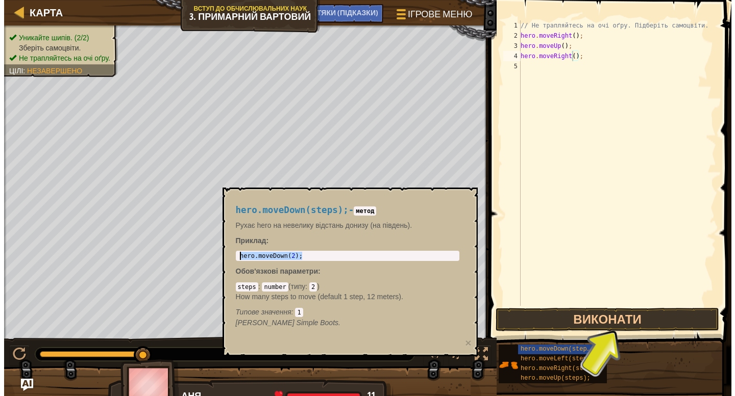
paste textarea "hero.moveDown(2);"
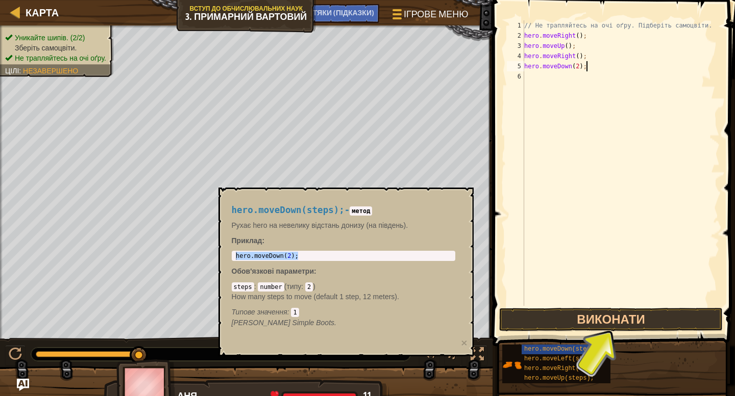
click at [571, 64] on div "// Не трапляйтесь на очі оґру. Підберіть самоцвіти. hero . moveRight ( ) ; hero…" at bounding box center [620, 173] width 197 height 306
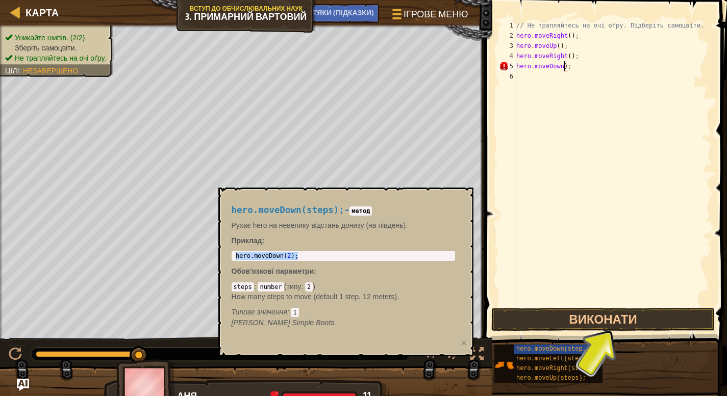
scroll to position [5, 4]
drag, startPoint x: 589, startPoint y: 57, endPoint x: 590, endPoint y: 52, distance: 5.1
click at [590, 52] on div "// Не трапляйтесь на очі оґру. Підберіть самоцвіти. hero . moveRight ( ) ; hero…" at bounding box center [612, 173] width 197 height 306
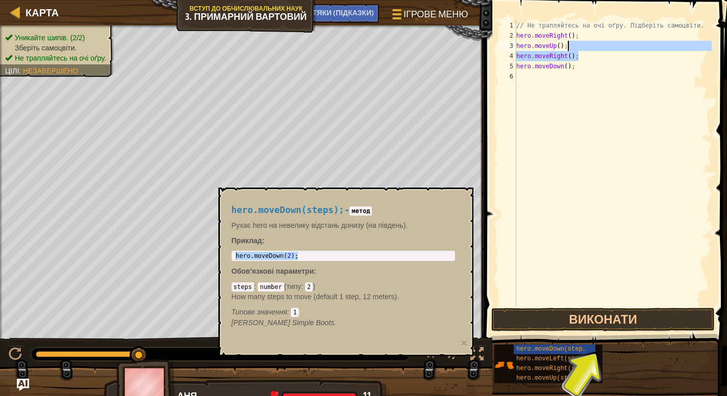
drag, startPoint x: 587, startPoint y: 59, endPoint x: 588, endPoint y: 49, distance: 9.2
click at [588, 49] on div "// Не трапляйтесь на очі оґру. Підберіть самоцвіти. hero . moveRight ( ) ; hero…" at bounding box center [612, 173] width 197 height 306
click at [583, 65] on div "// Не трапляйтесь на очі оґру. Підберіть самоцвіти. hero . moveRight ( ) ; hero…" at bounding box center [612, 173] width 197 height 306
paste textarea "Right"
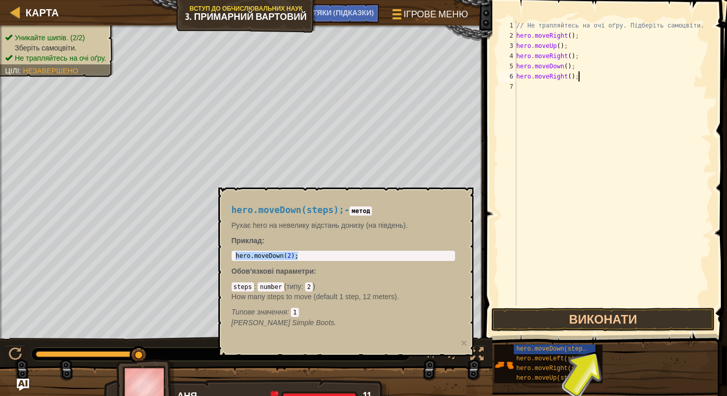
type textarea "hero.moveRight();"
click at [495, 240] on div "hero.moveRight(); 1 2 3 4 5 6 7 // Не трапляйтесь на очі оґру. Підберіть самоцв…" at bounding box center [604, 193] width 245 height 376
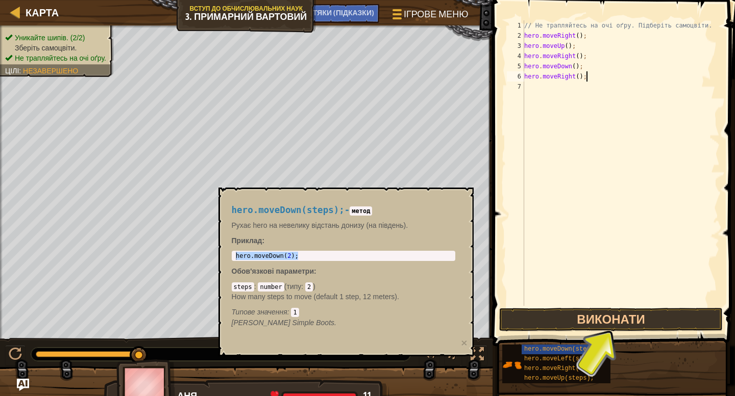
click at [479, 228] on div "Карта Вступ до обчислювальних наук 3. Примарний вартовий Ігрове меню Готово НАТ…" at bounding box center [367, 198] width 735 height 396
click at [556, 349] on span "hero.moveDown(steps);" at bounding box center [562, 349] width 77 height 7
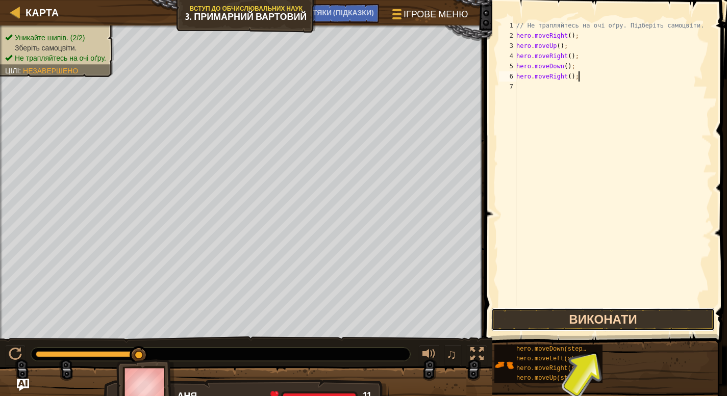
click at [585, 326] on button "Виконати" at bounding box center [602, 319] width 223 height 23
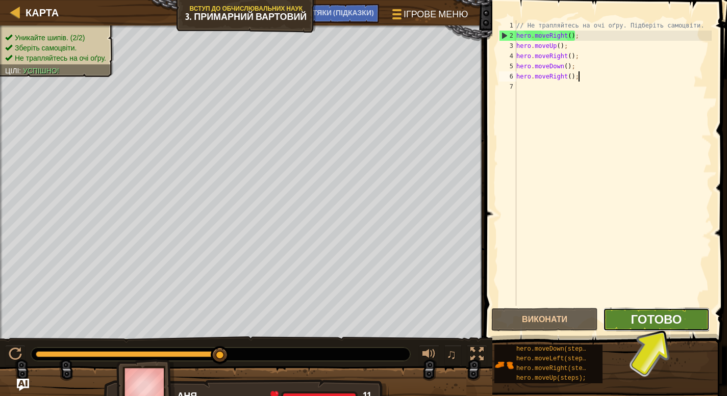
click at [647, 321] on span "Готово" at bounding box center [655, 319] width 51 height 16
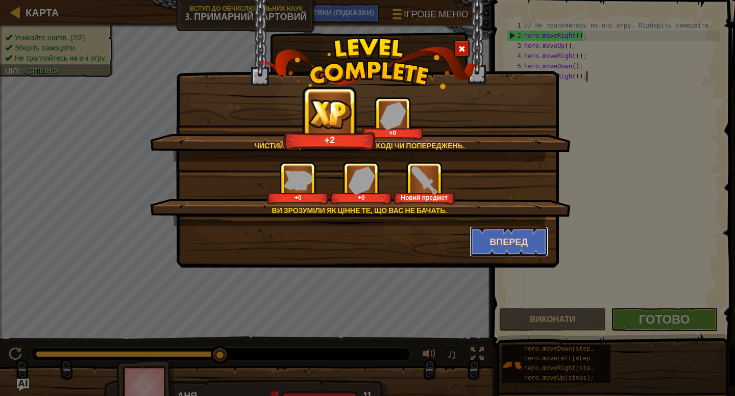
click at [507, 241] on button "Вперед" at bounding box center [508, 241] width 79 height 31
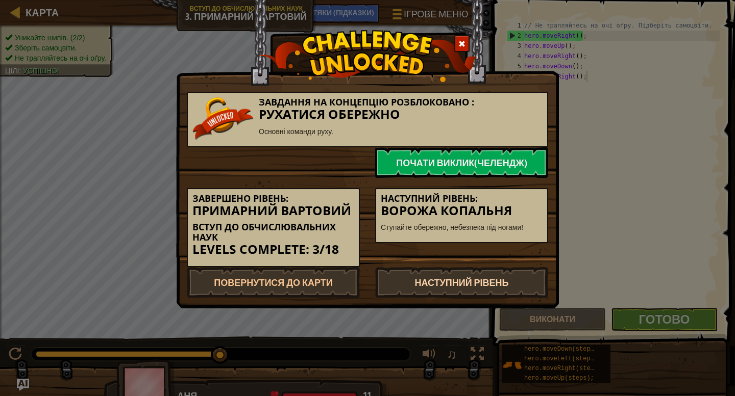
click at [478, 285] on link "Наступний рівень" at bounding box center [461, 282] width 173 height 31
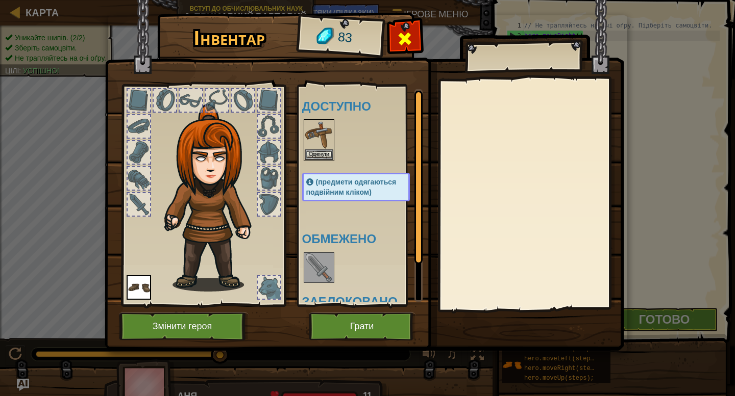
click at [409, 35] on span at bounding box center [404, 39] width 16 height 16
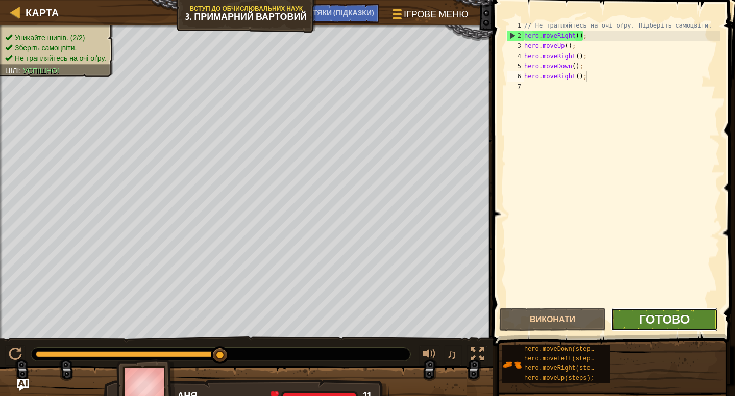
click at [650, 322] on span "Готово" at bounding box center [663, 319] width 51 height 16
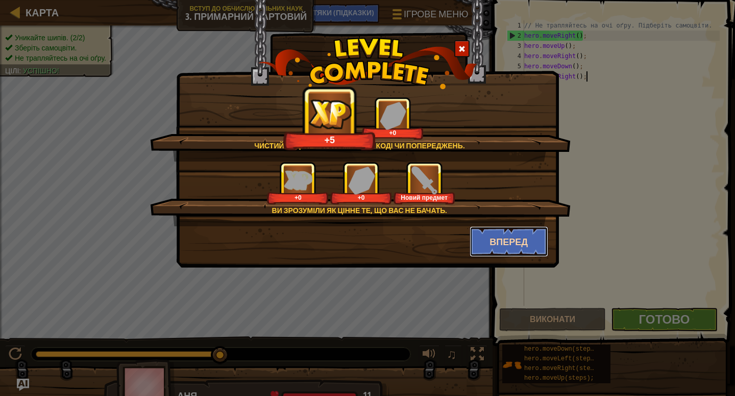
click at [495, 241] on button "Вперед" at bounding box center [508, 241] width 79 height 31
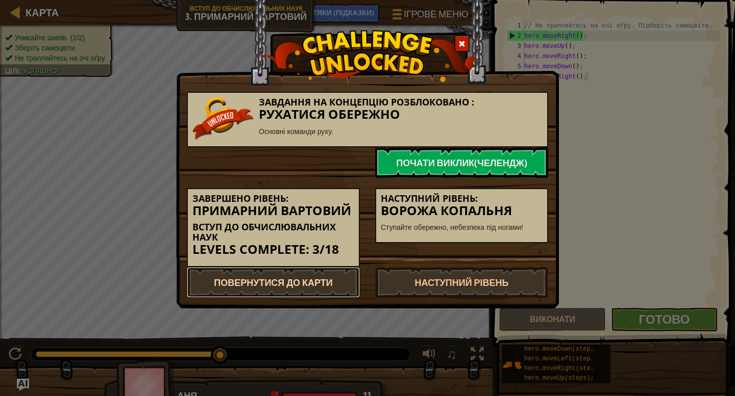
click at [324, 282] on link "Повернутися до Карти" at bounding box center [273, 282] width 173 height 31
select select "uk"
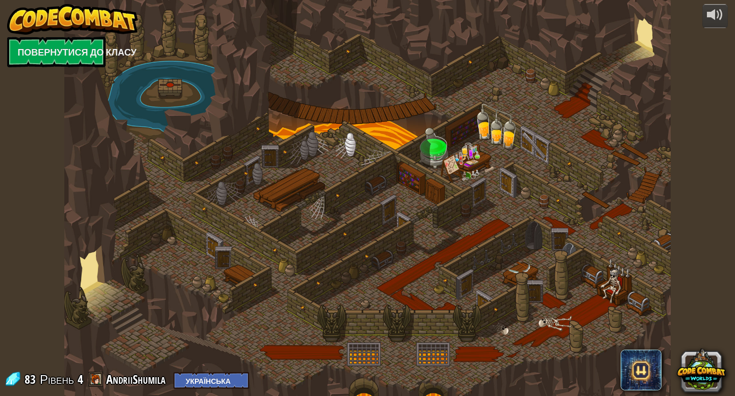
select select "uk"
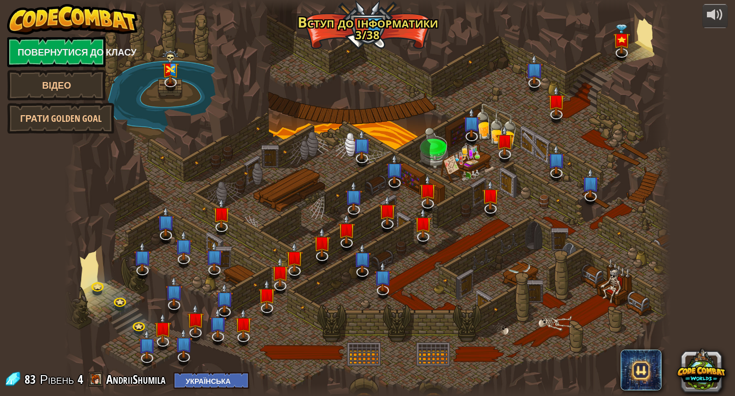
select select "uk"
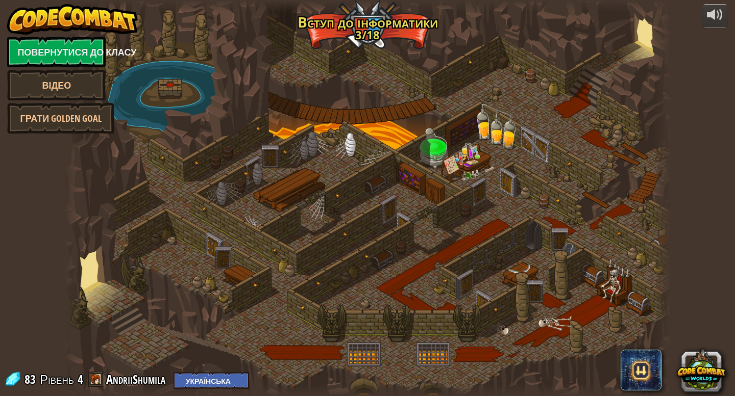
select select "uk"
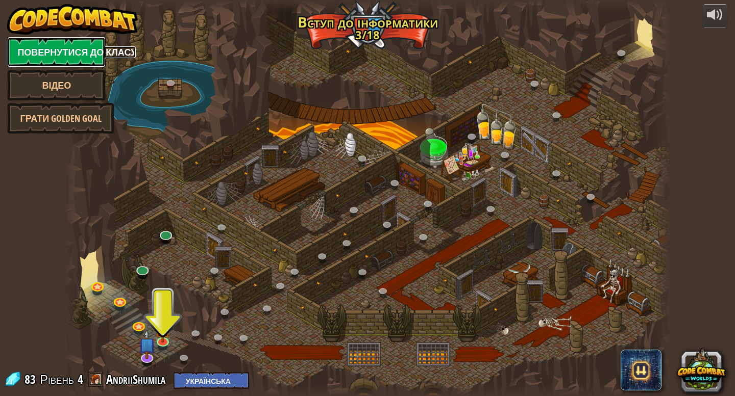
click at [46, 52] on link "Повернутися до класу" at bounding box center [56, 52] width 98 height 31
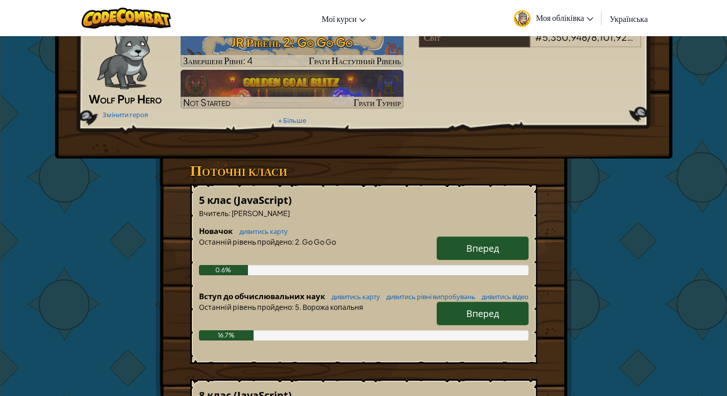
scroll to position [52, 0]
